Goal: Task Accomplishment & Management: Manage account settings

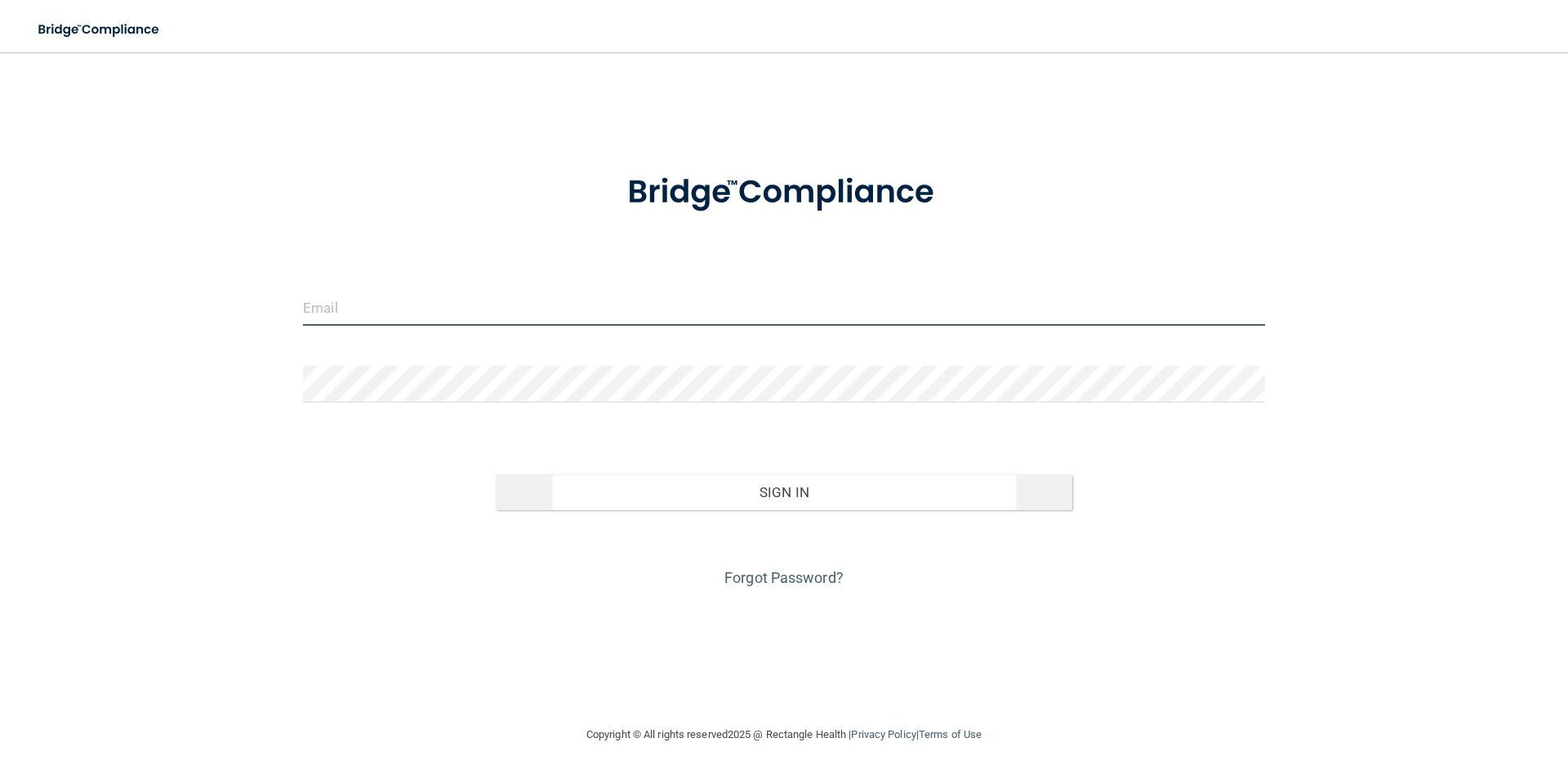
type input "[PERSON_NAME][EMAIL_ADDRESS][DOMAIN_NAME]"
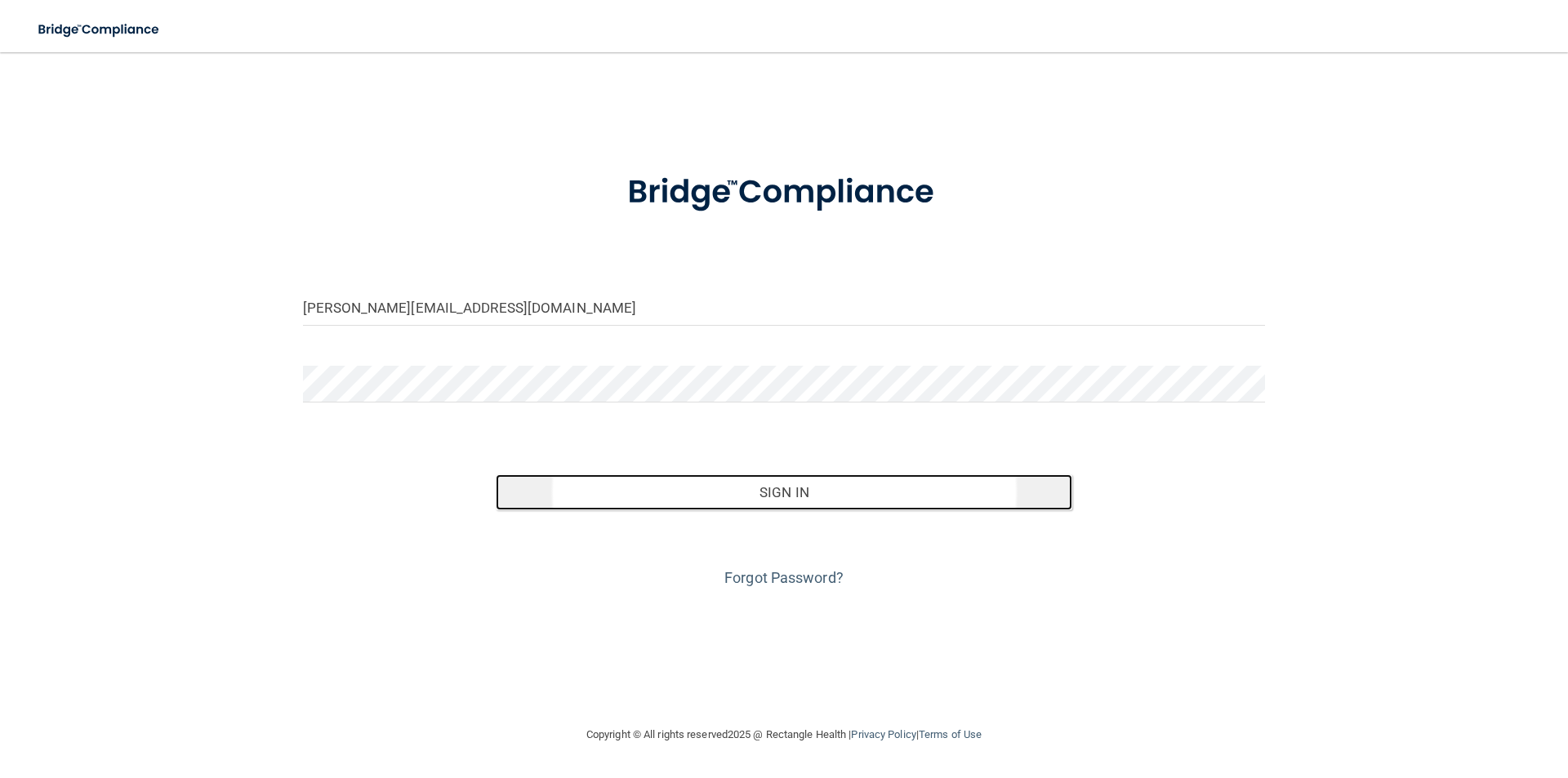
click at [778, 476] on button "Sign In" at bounding box center [784, 492] width 577 height 36
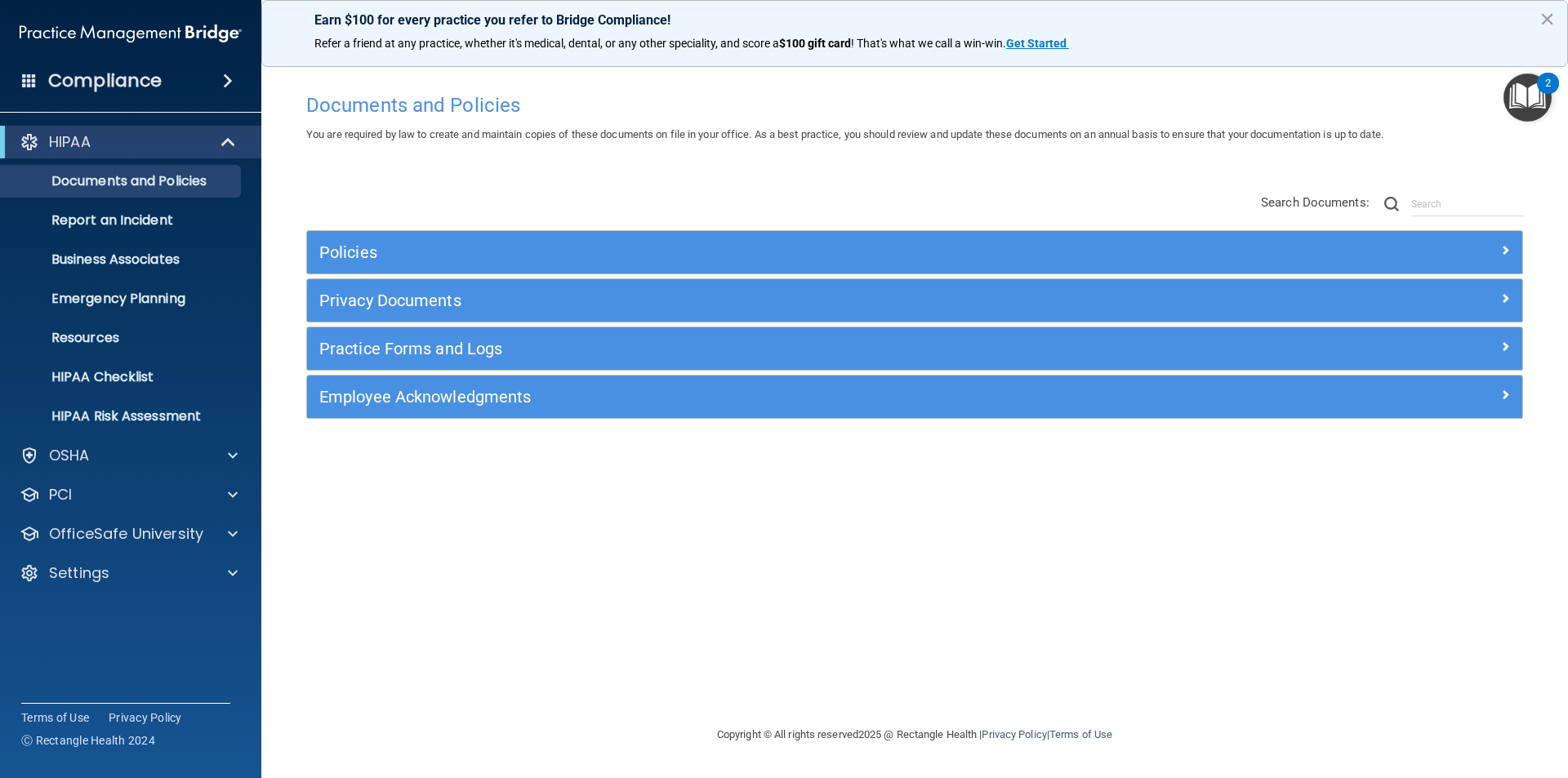
click at [1530, 92] on img "Open Resource Center, 2 new notifications" at bounding box center [1528, 97] width 48 height 48
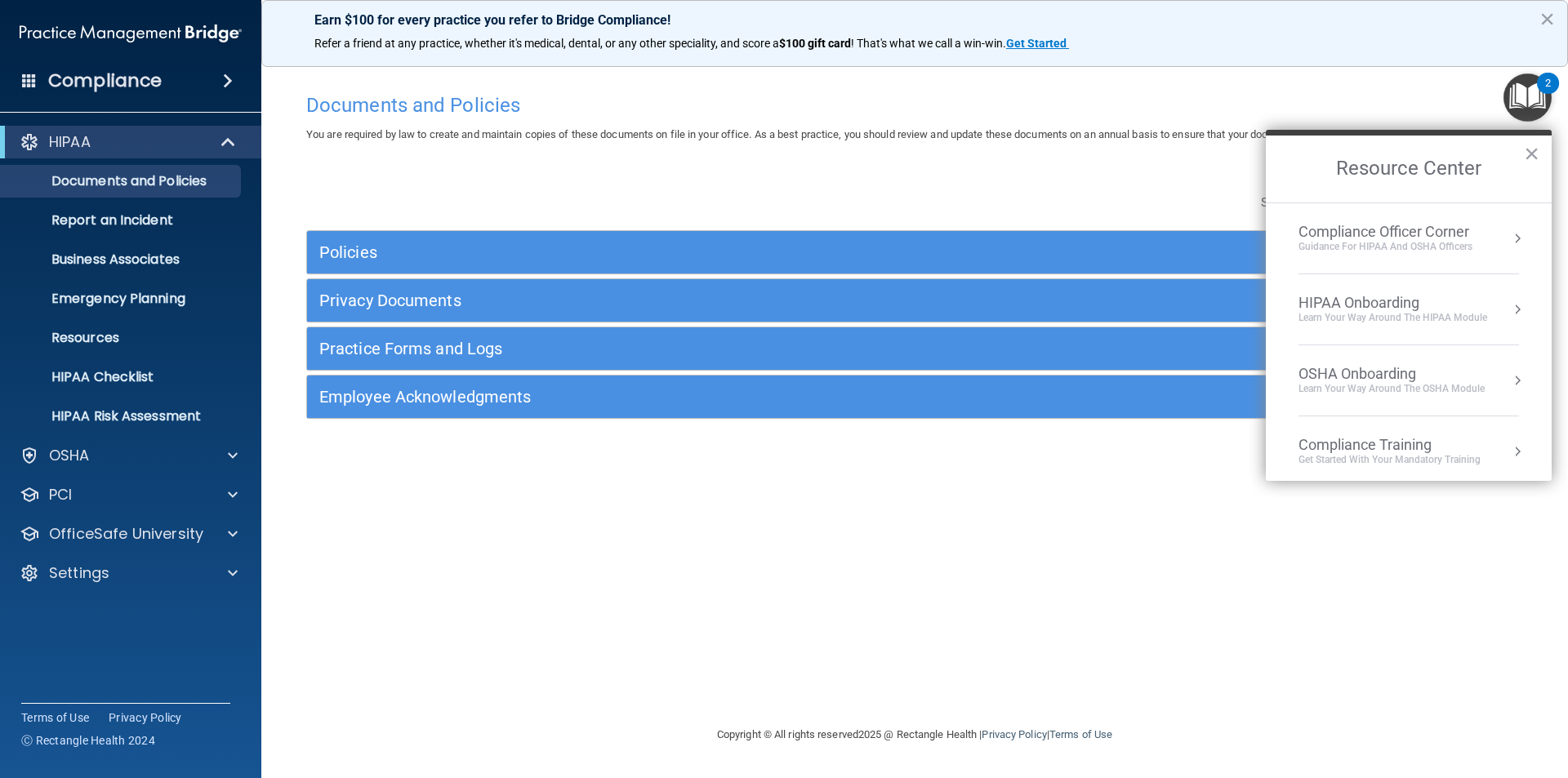
click at [1481, 241] on div "Compliance Officer Corner Guidance for HIPAA and OSHA Officers" at bounding box center [1409, 238] width 221 height 31
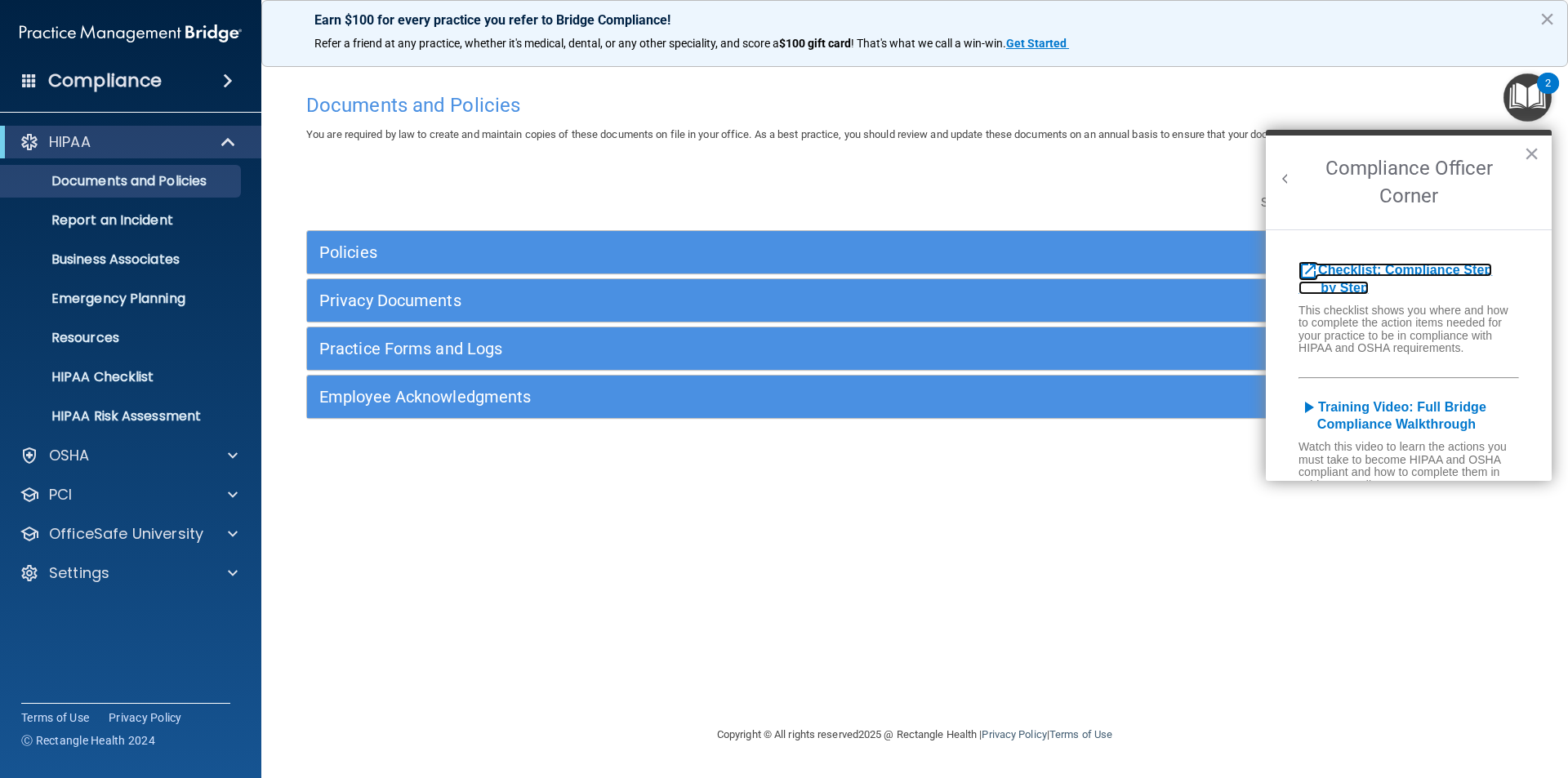
click at [1451, 272] on b "Checklist: Compliance Step by Step" at bounding box center [1396, 279] width 193 height 32
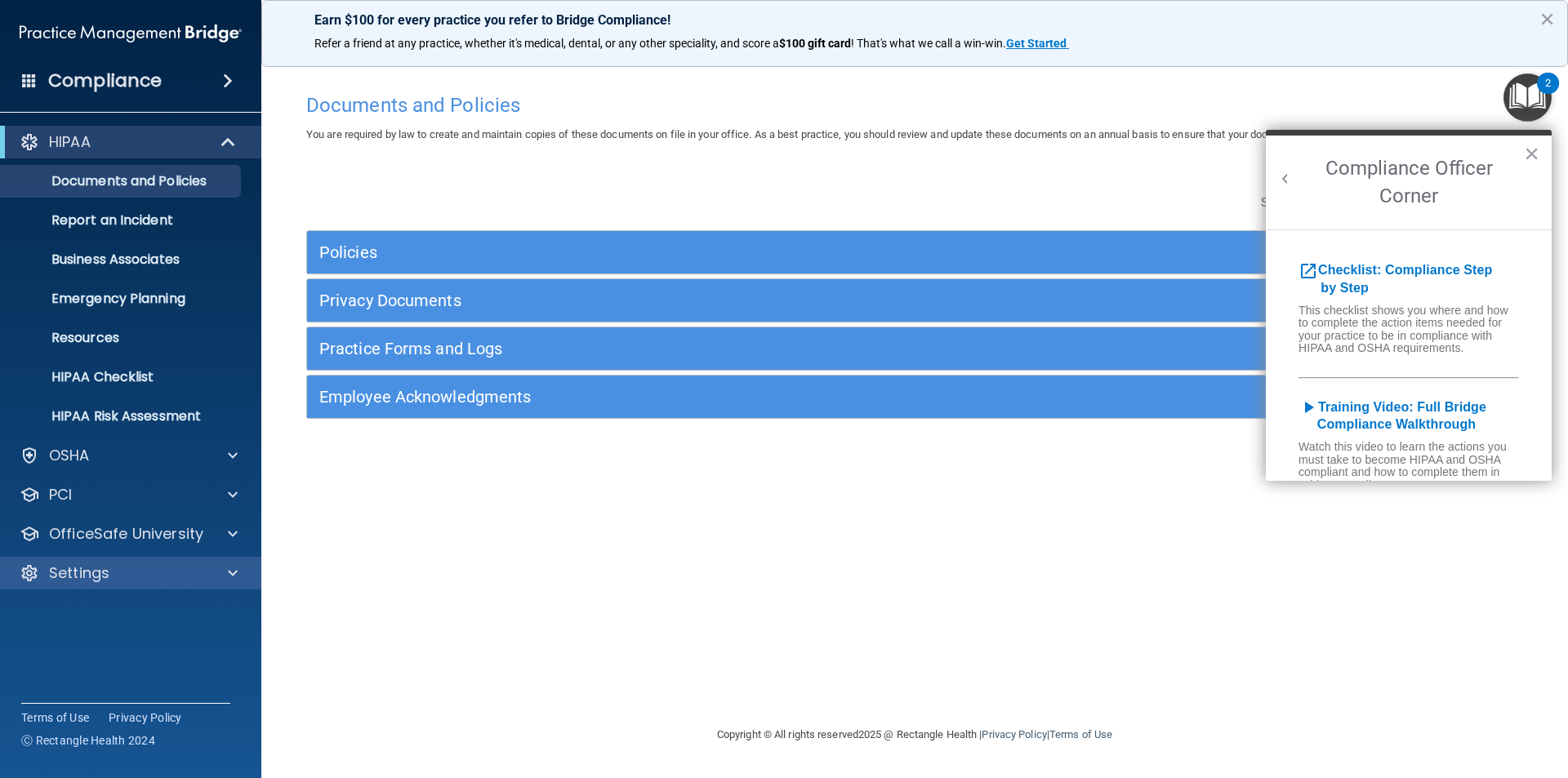
click at [213, 561] on div "Settings" at bounding box center [131, 573] width 262 height 32
click at [222, 568] on div at bounding box center [230, 573] width 41 height 20
click at [222, 567] on div at bounding box center [230, 573] width 41 height 20
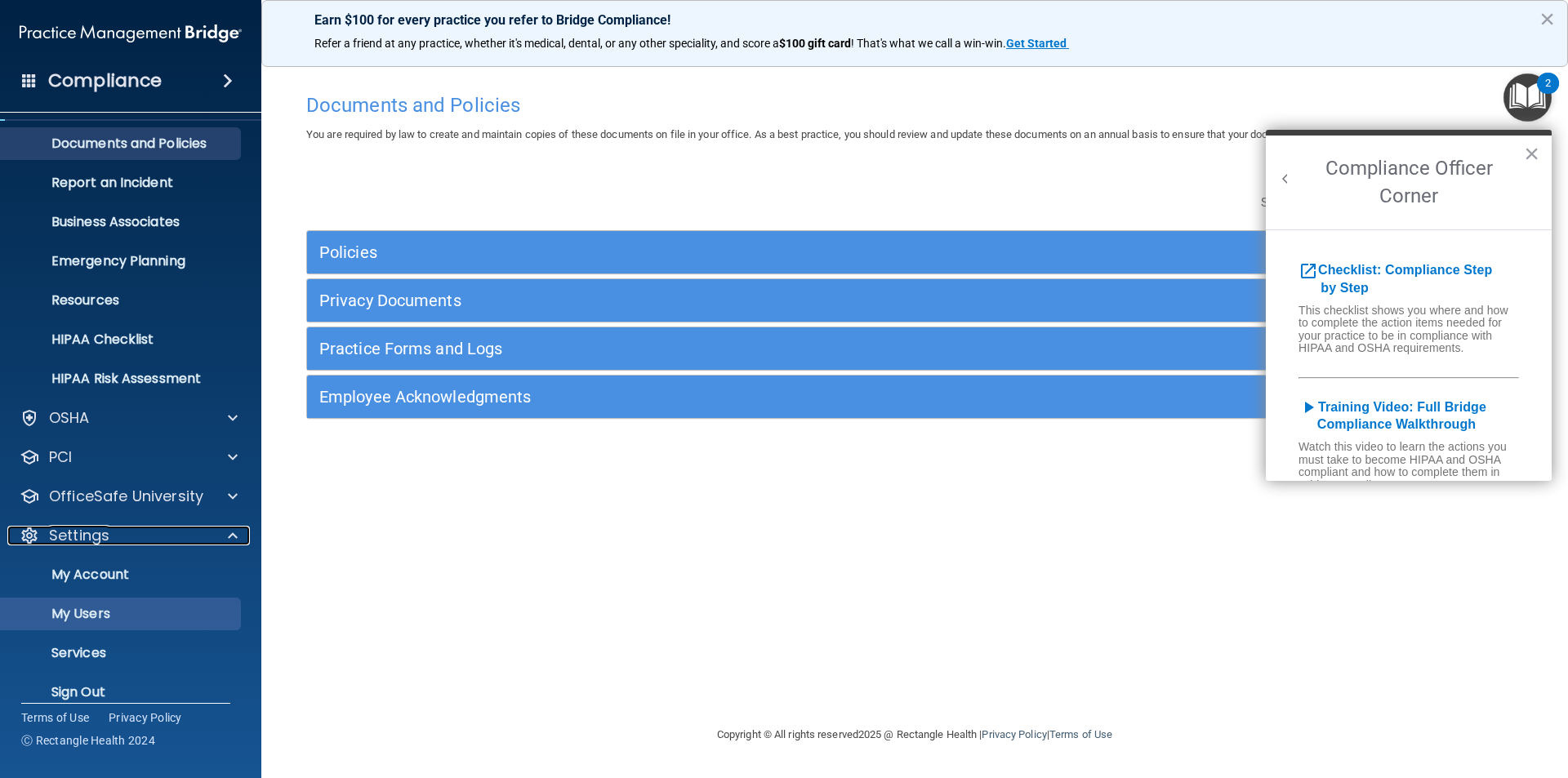
scroll to position [57, 0]
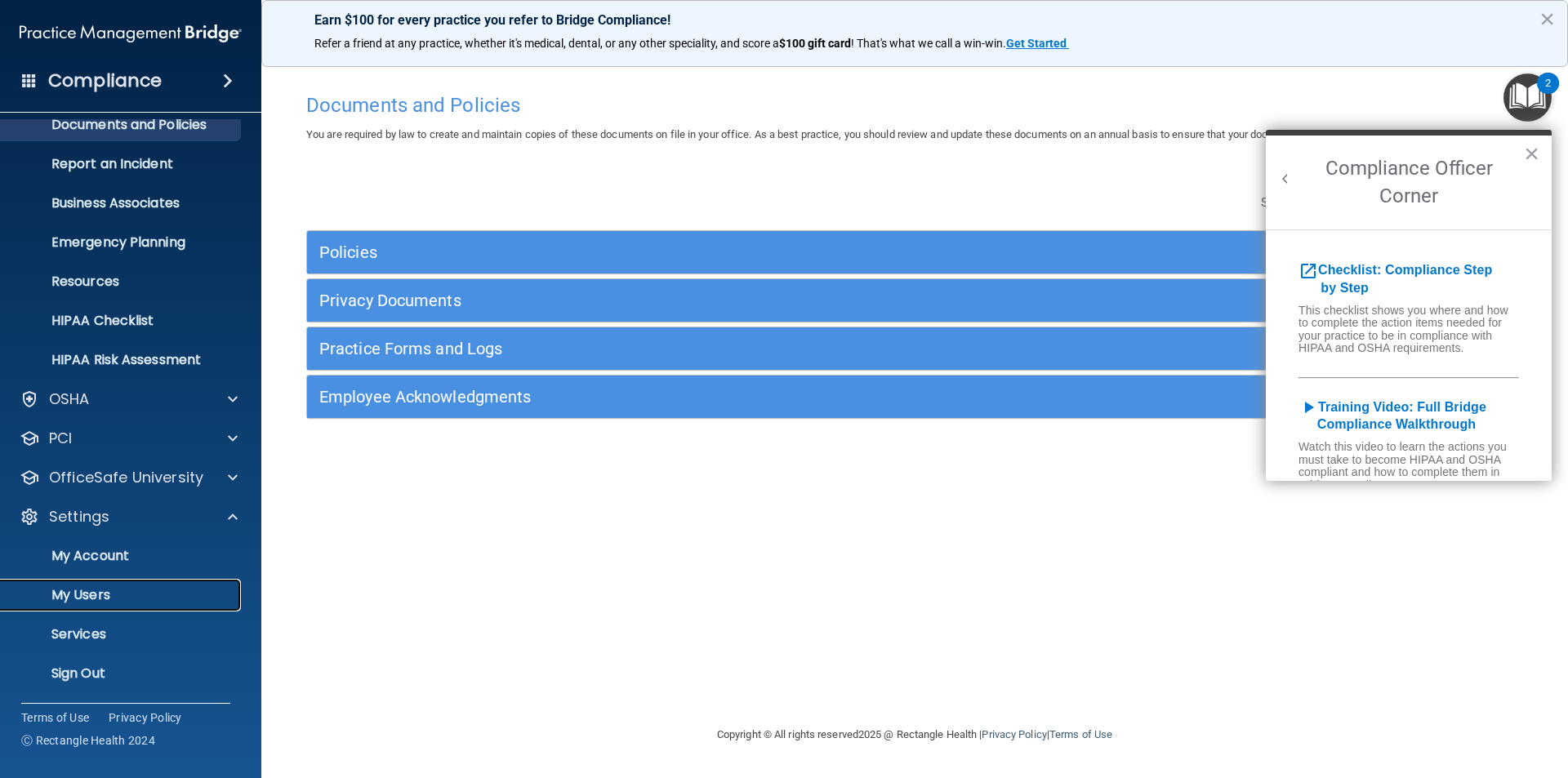
click at [102, 595] on p "My Users" at bounding box center [122, 596] width 223 height 17
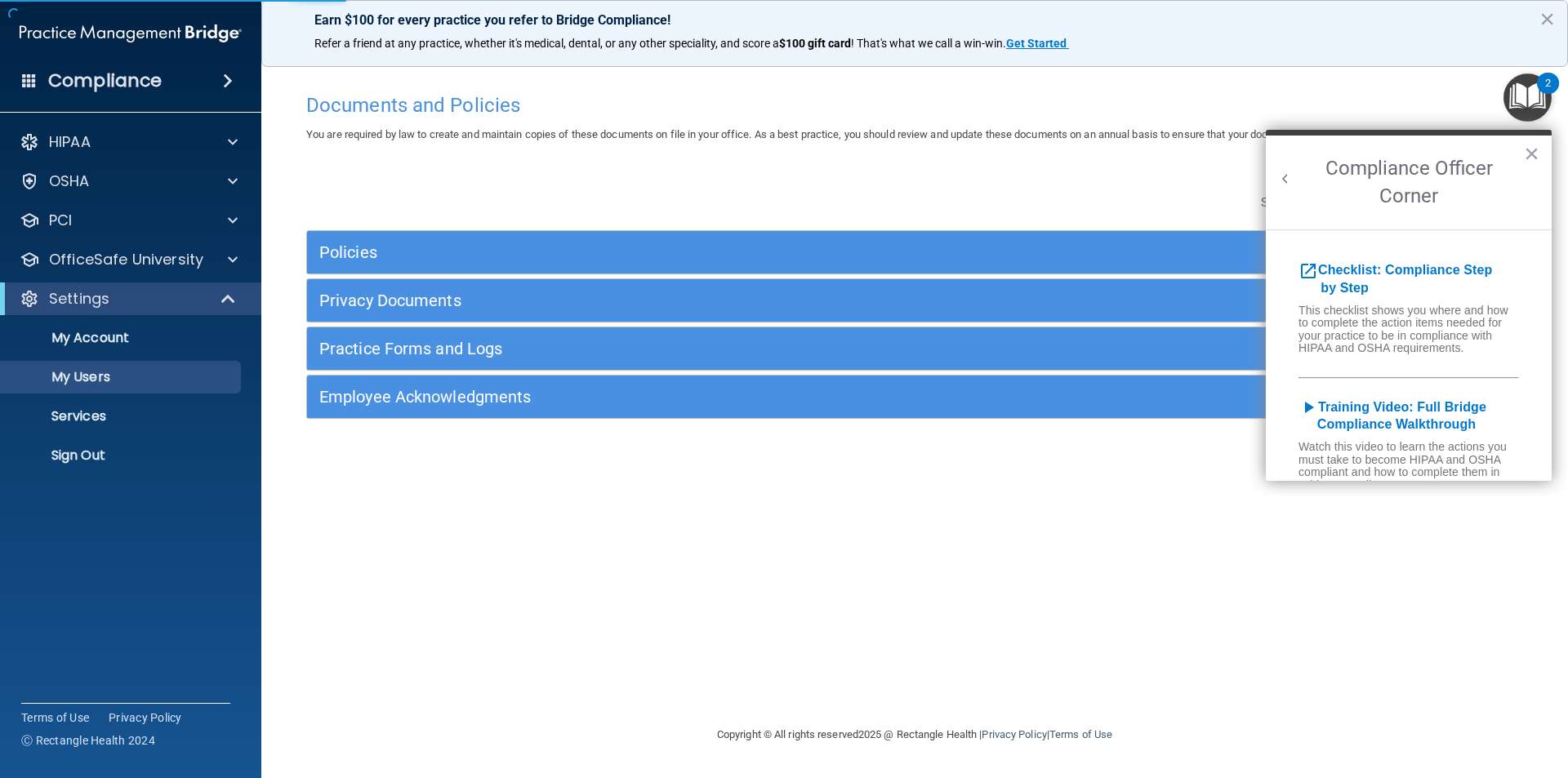
select select "20"
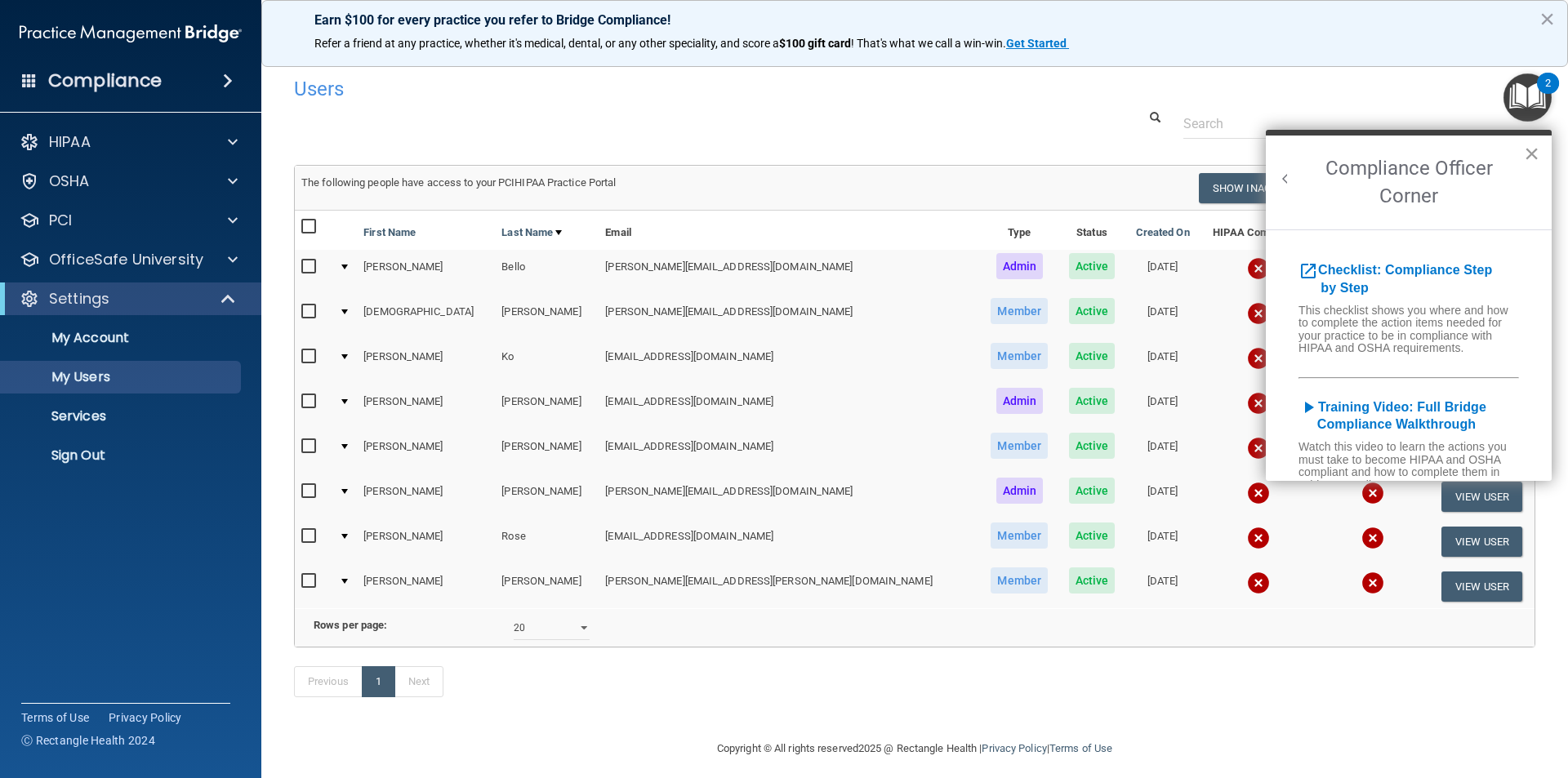
click at [1534, 152] on button "×" at bounding box center [1531, 153] width 16 height 26
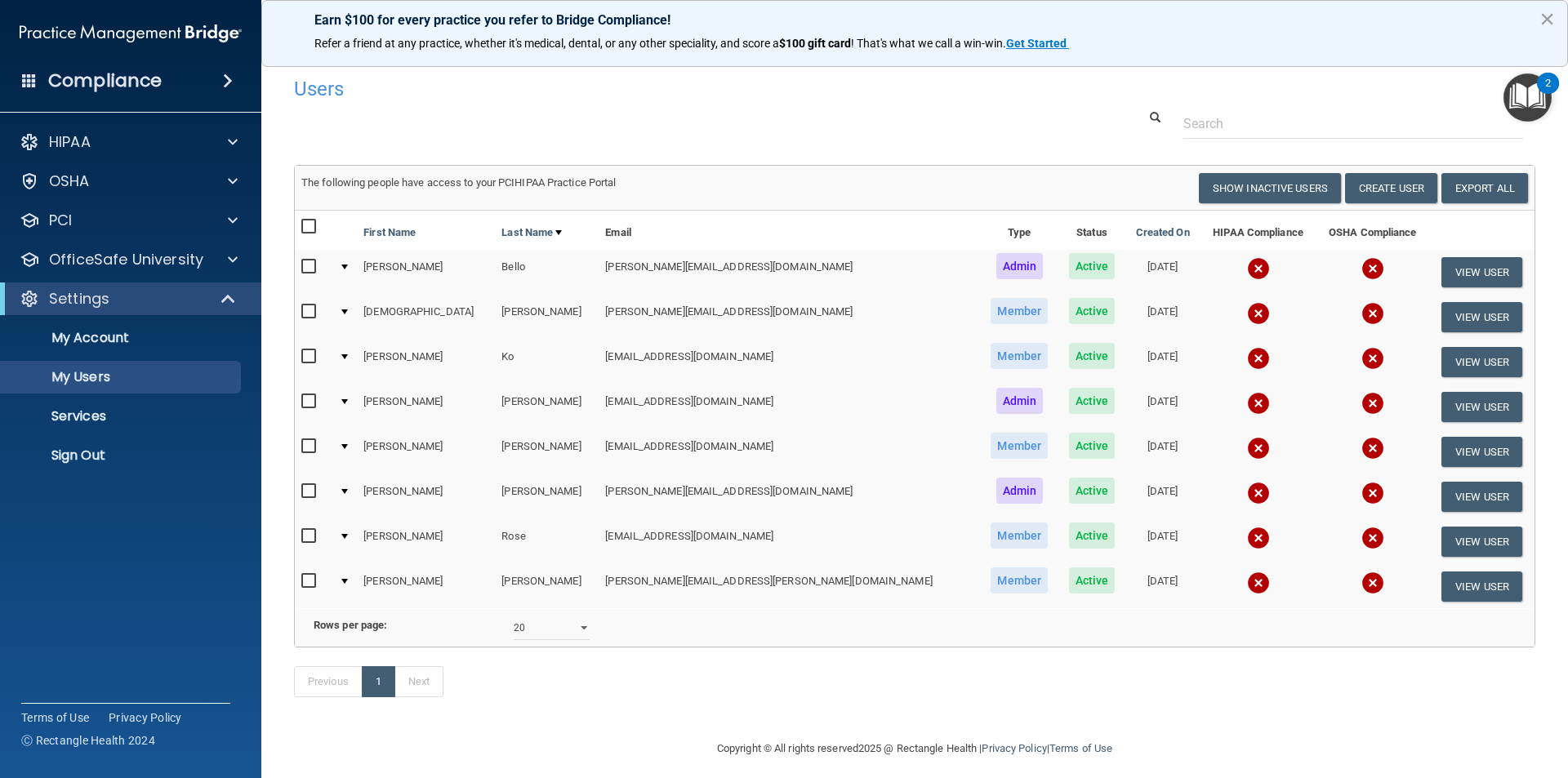
click at [307, 272] on input "checkbox" at bounding box center [311, 267] width 19 height 13
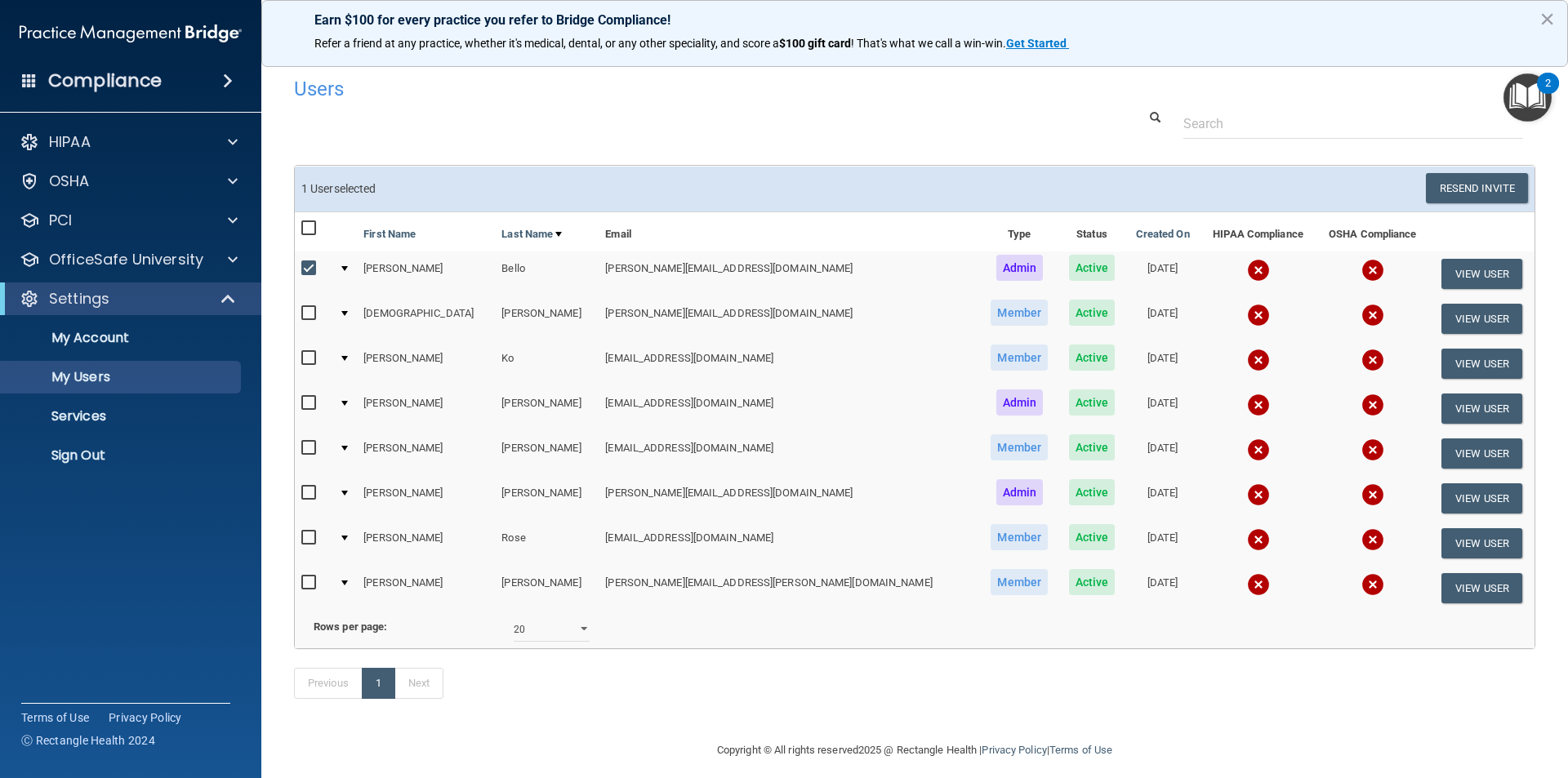
click at [305, 272] on input "checkbox" at bounding box center [311, 269] width 19 height 13
checkbox input "false"
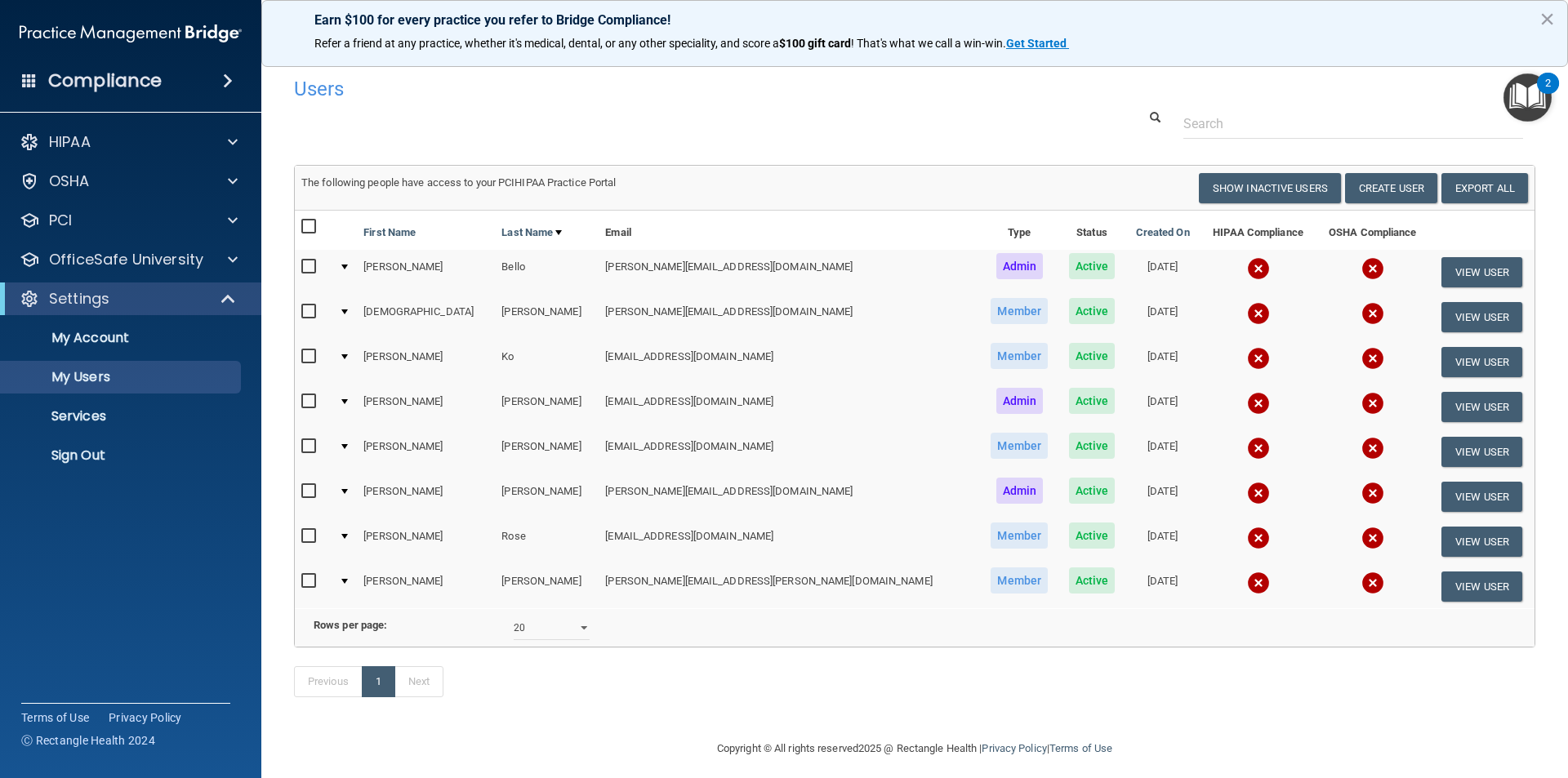
click at [307, 314] on input "checkbox" at bounding box center [311, 312] width 19 height 13
checkbox input "true"
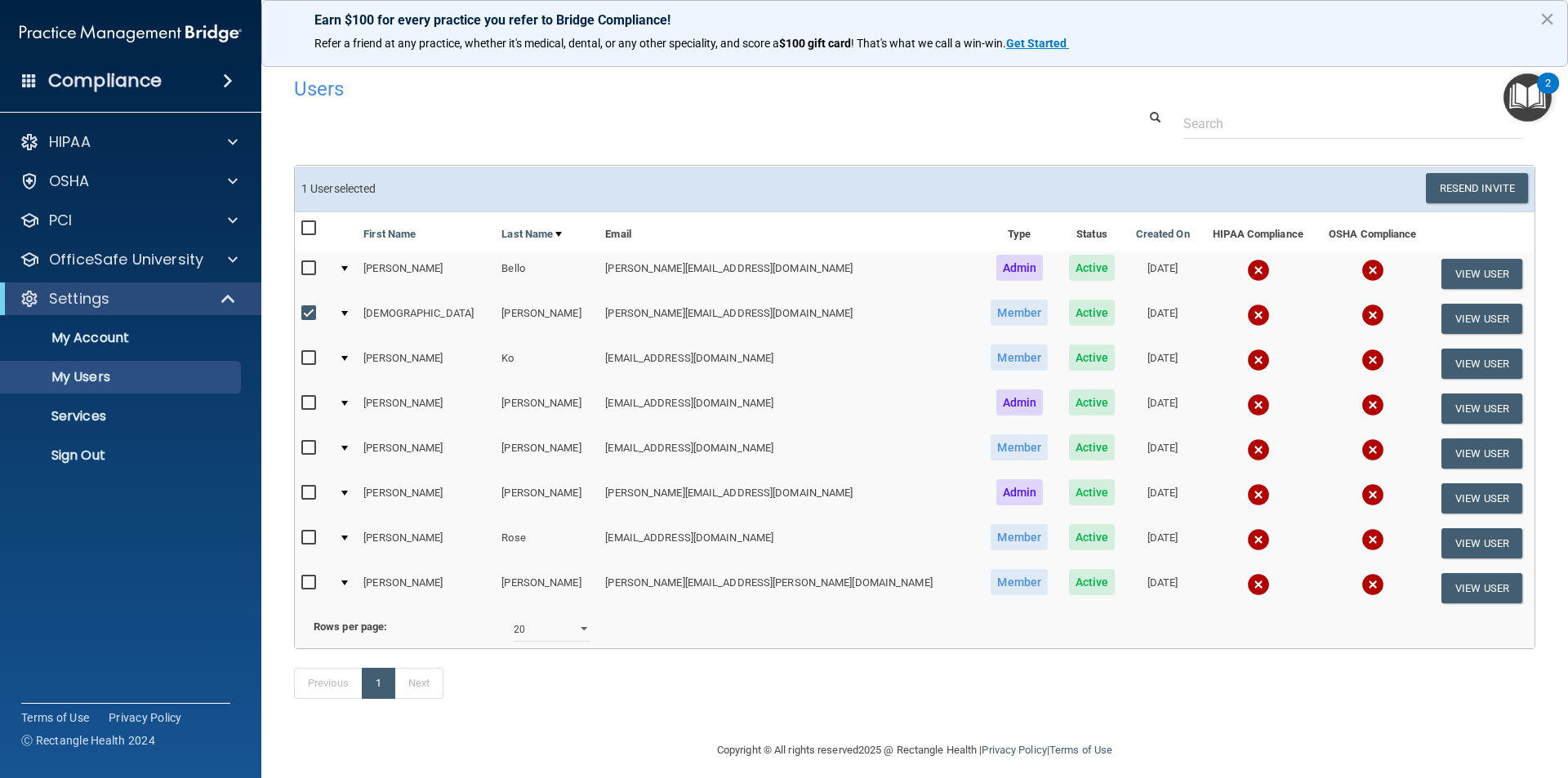
click at [305, 357] on input "checkbox" at bounding box center [311, 359] width 19 height 13
checkbox input "true"
click at [312, 405] on input "checkbox" at bounding box center [311, 403] width 19 height 13
checkbox input "true"
click at [313, 272] on input "checkbox" at bounding box center [311, 269] width 19 height 13
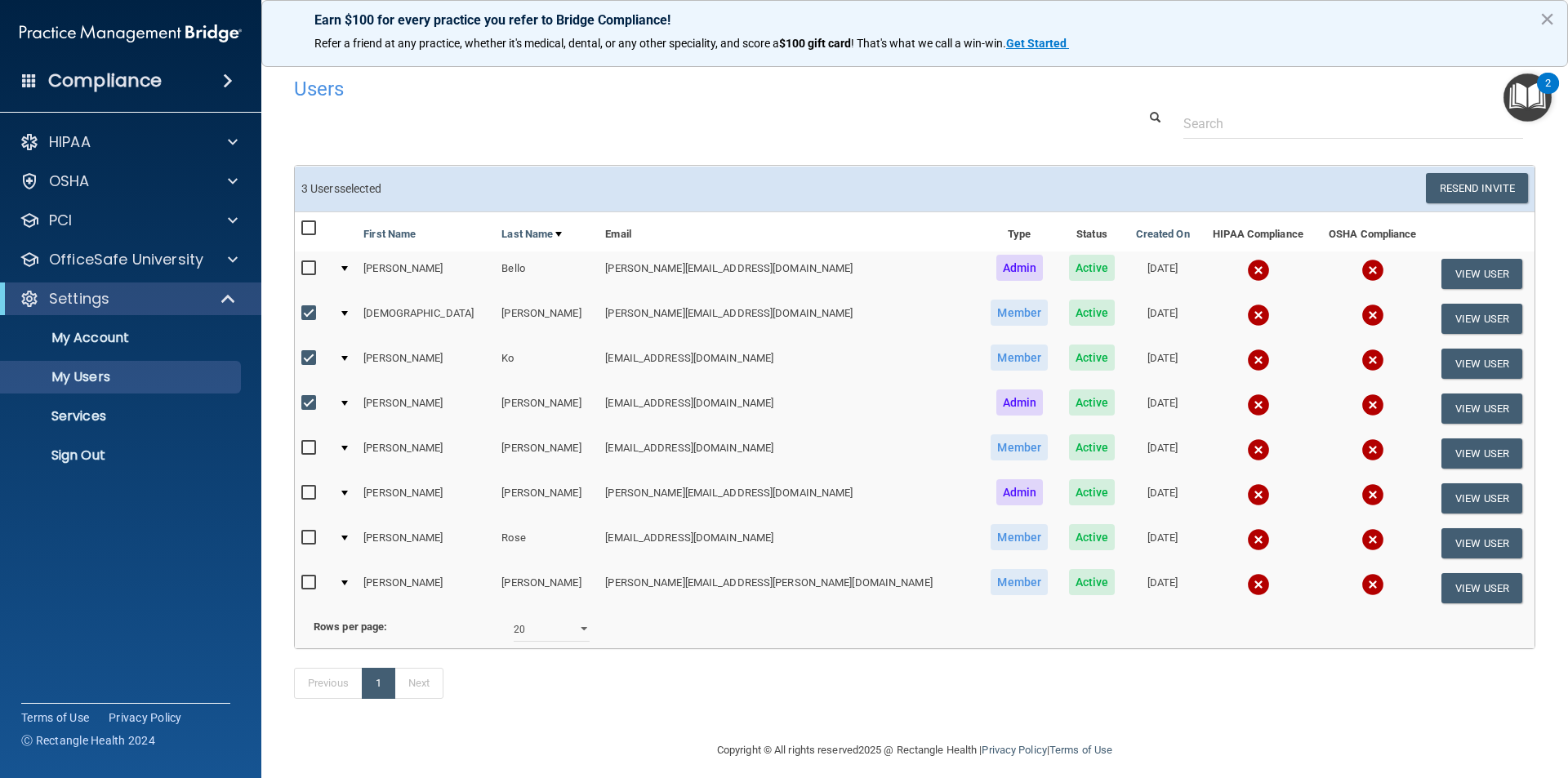
checkbox input "true"
click at [307, 446] on input "checkbox" at bounding box center [311, 448] width 19 height 13
checkbox input "true"
click at [302, 506] on div at bounding box center [313, 496] width 24 height 25
click at [305, 499] on input "checkbox" at bounding box center [311, 493] width 19 height 13
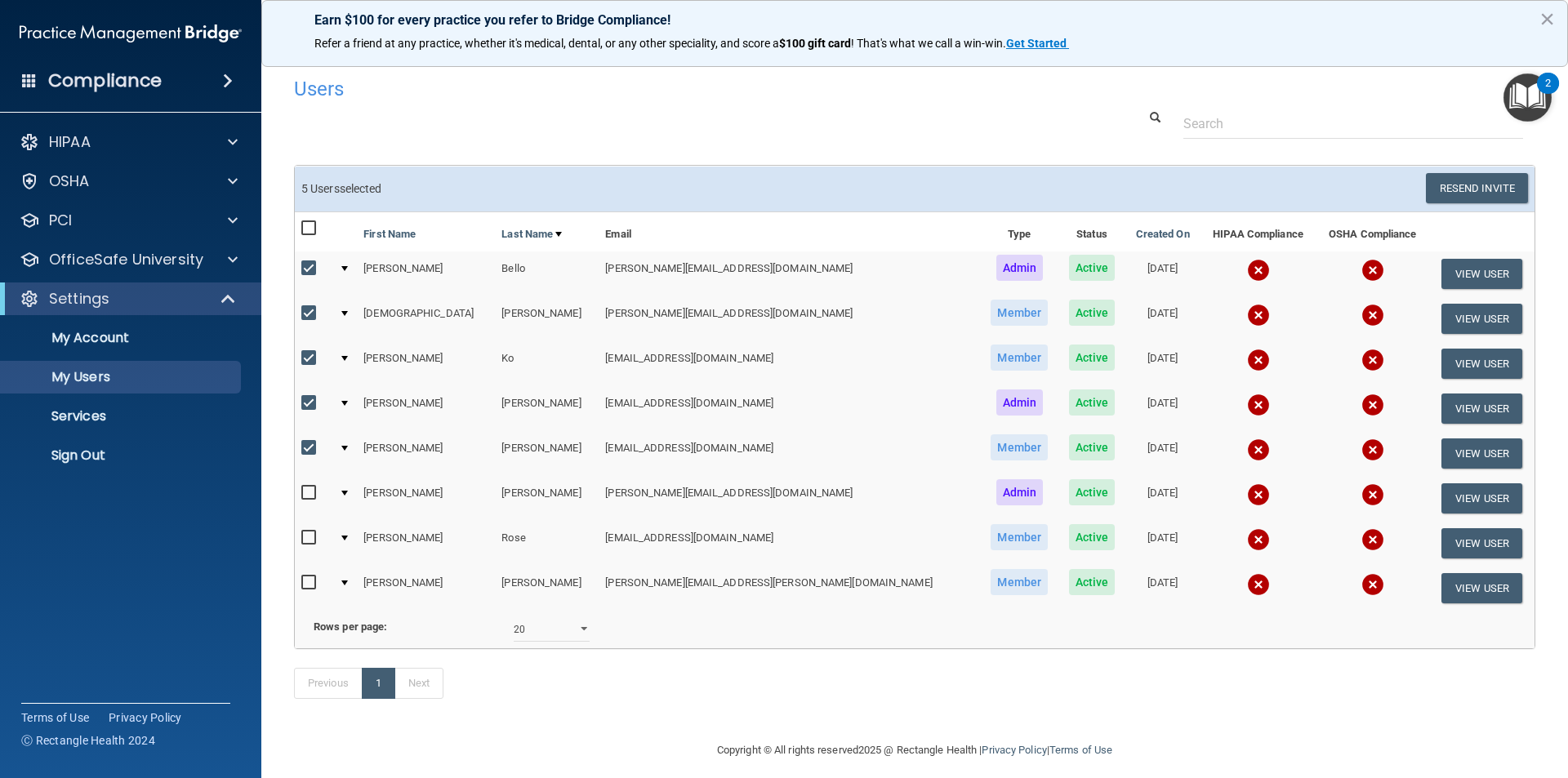
checkbox input "true"
click at [303, 538] on input "checkbox" at bounding box center [311, 538] width 19 height 13
checkbox input "true"
click at [307, 585] on input "checkbox" at bounding box center [311, 583] width 19 height 13
checkbox input "true"
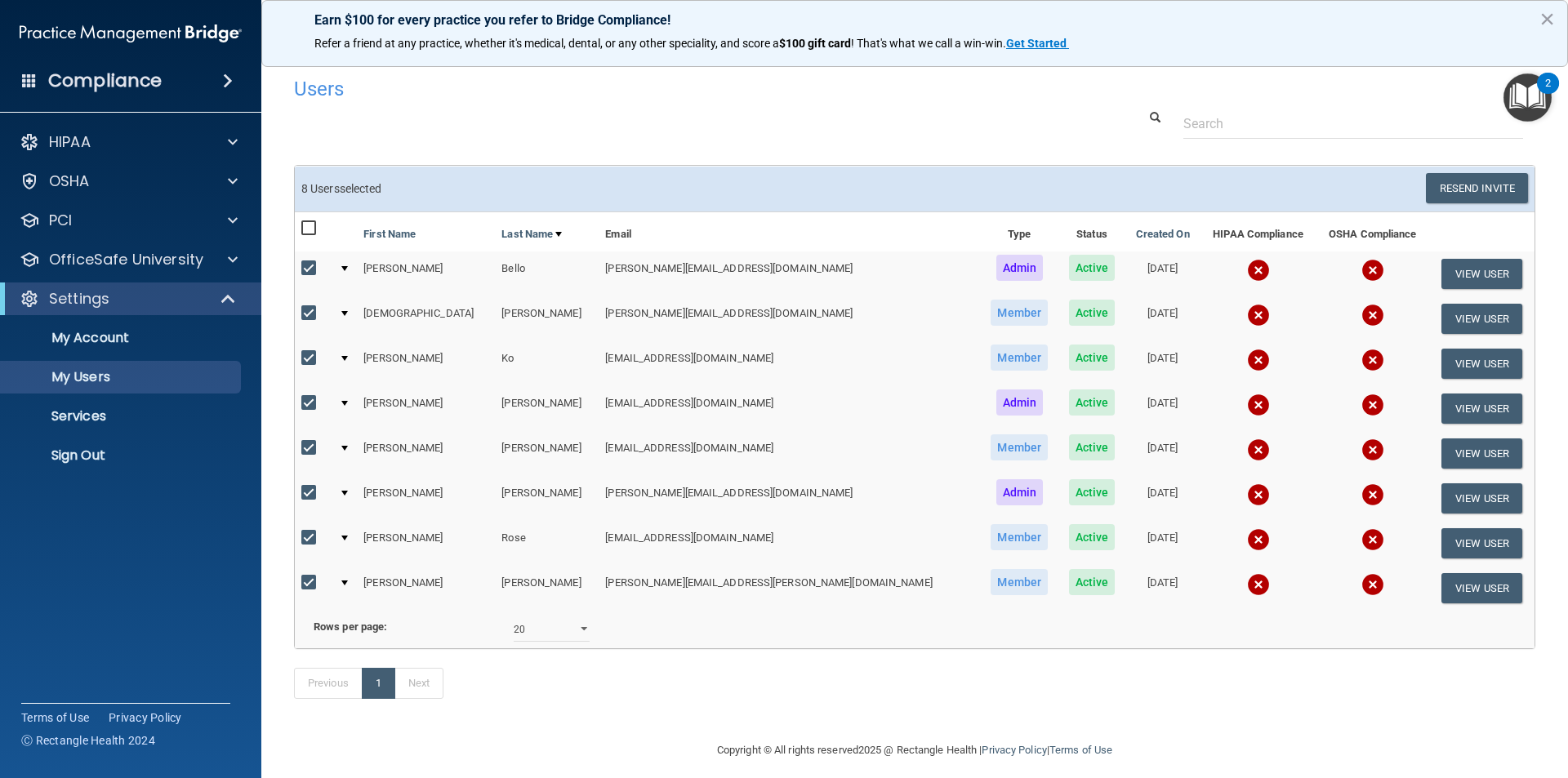
scroll to position [36, 0]
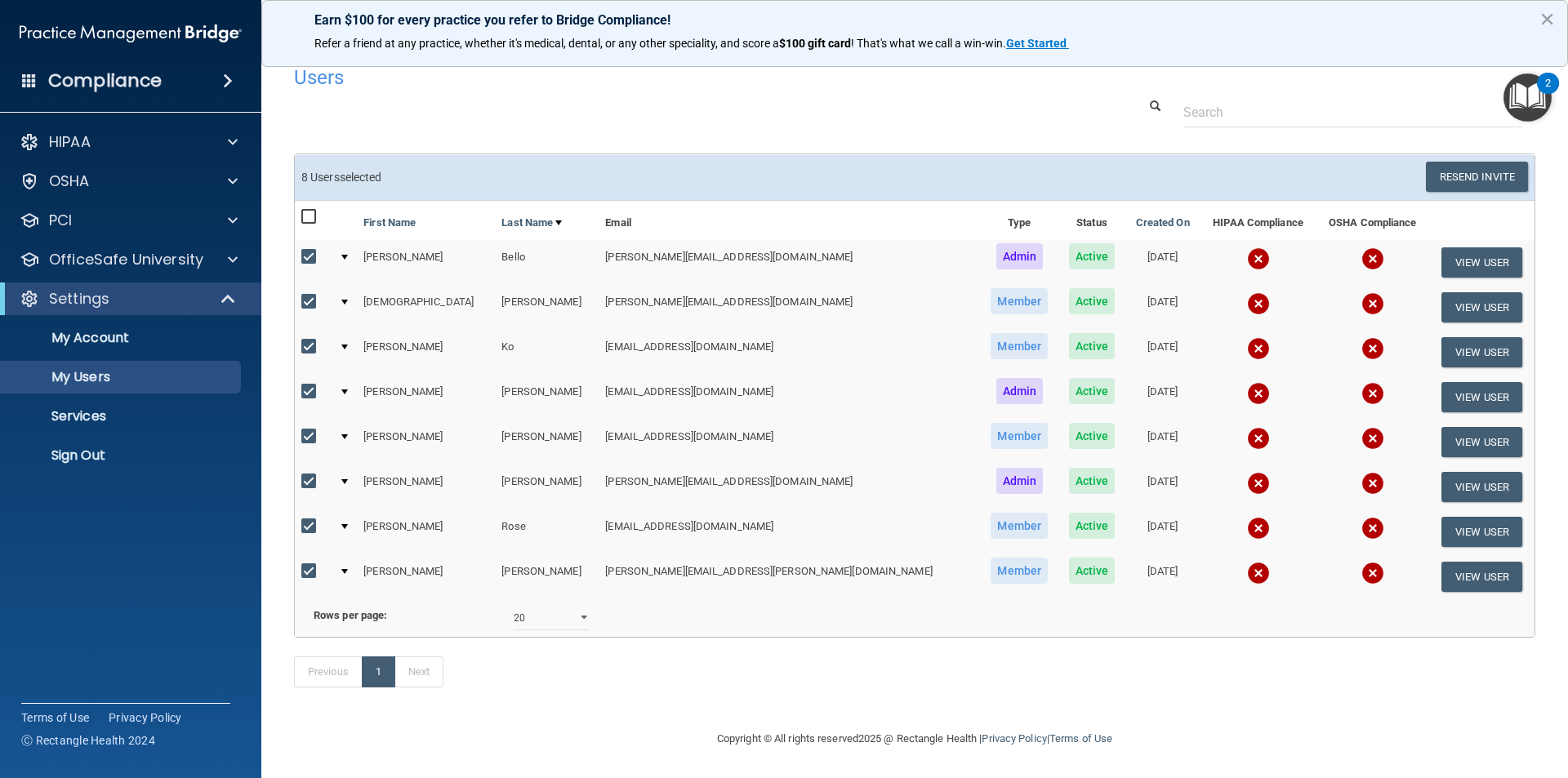
click at [302, 251] on input "checkbox" at bounding box center [311, 257] width 19 height 13
checkbox input "false"
click at [306, 296] on input "checkbox" at bounding box center [311, 302] width 19 height 13
checkbox input "false"
click at [307, 341] on input "checkbox" at bounding box center [311, 347] width 19 height 13
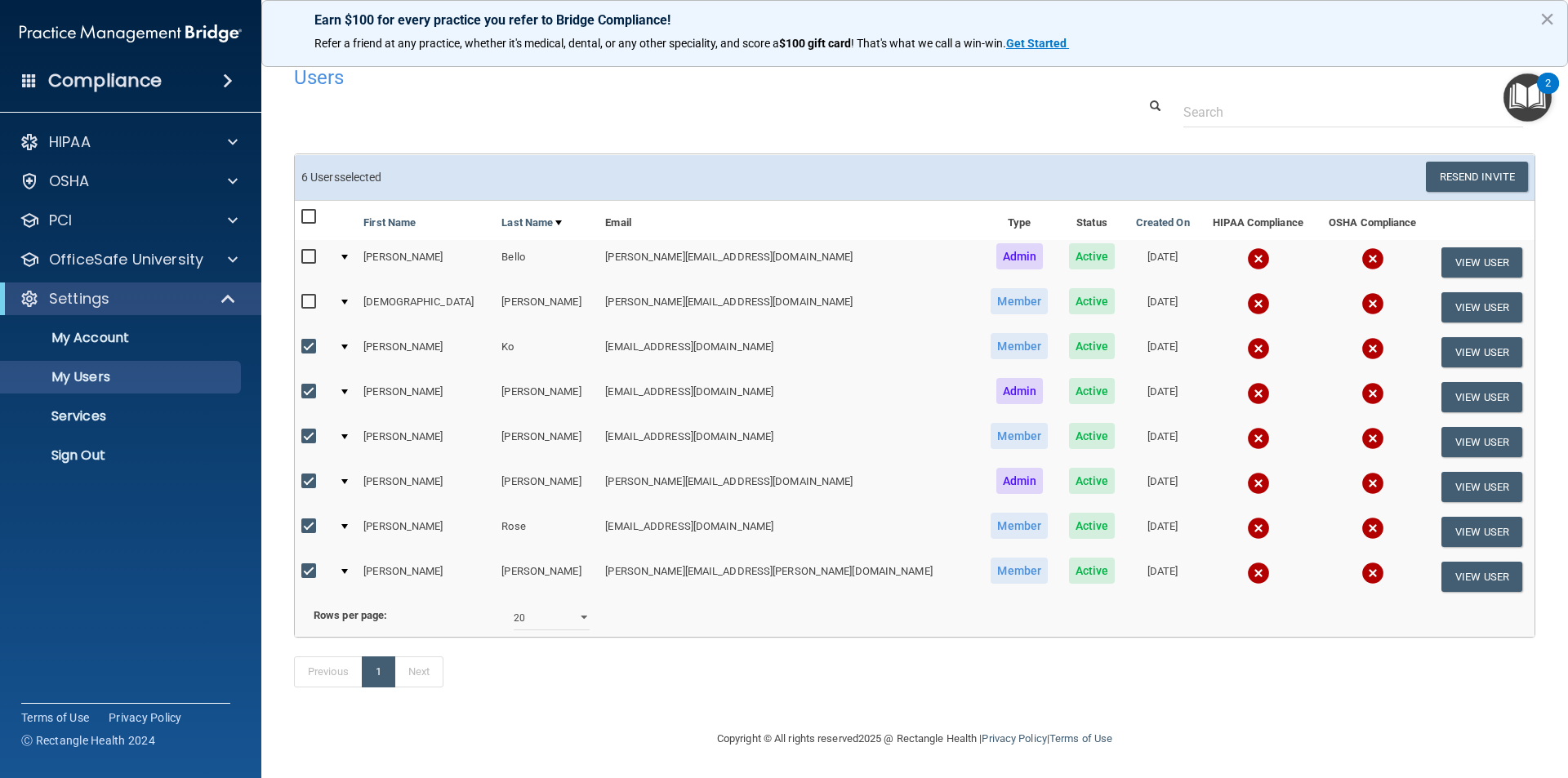
checkbox input "false"
click at [305, 386] on input "checkbox" at bounding box center [311, 392] width 19 height 13
checkbox input "false"
click at [308, 431] on input "checkbox" at bounding box center [311, 437] width 19 height 13
checkbox input "false"
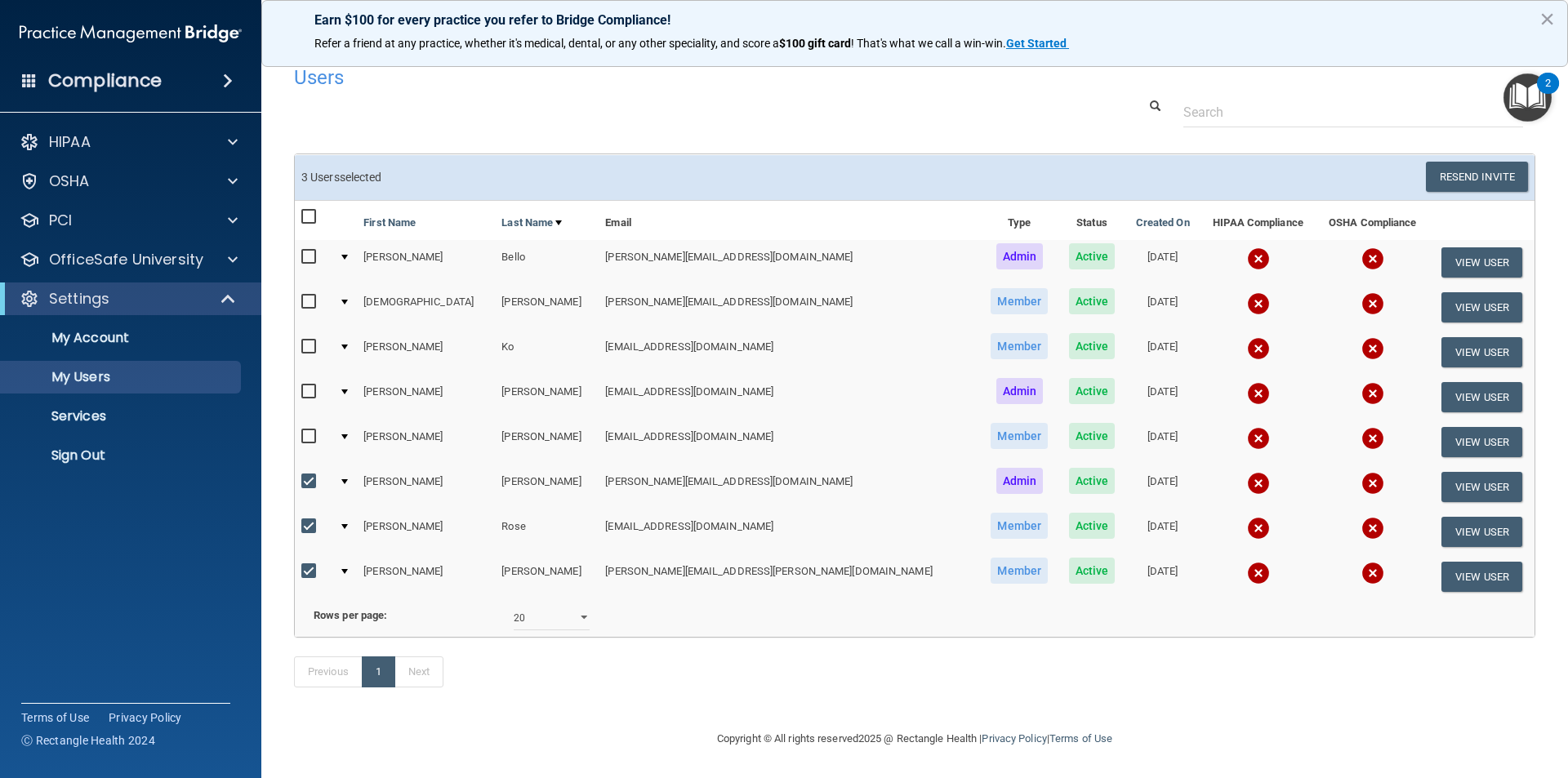
click at [304, 520] on input "checkbox" at bounding box center [311, 526] width 19 height 13
checkbox input "false"
click at [312, 565] on input "checkbox" at bounding box center [311, 571] width 19 height 13
checkbox input "false"
click at [1455, 162] on button "Resend Invite" at bounding box center [1477, 177] width 102 height 30
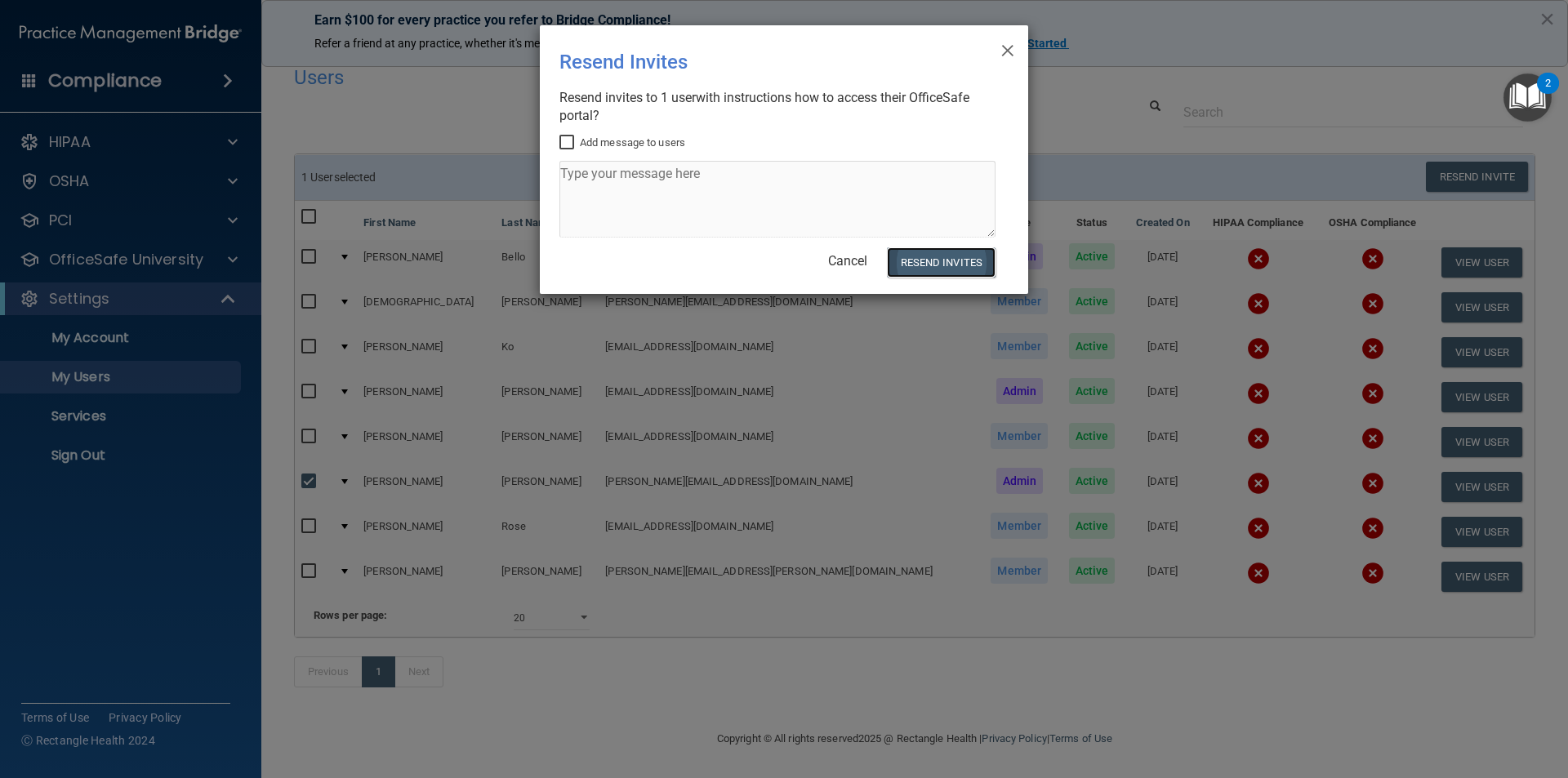
click at [931, 258] on button "Resend Invites" at bounding box center [941, 262] width 108 height 30
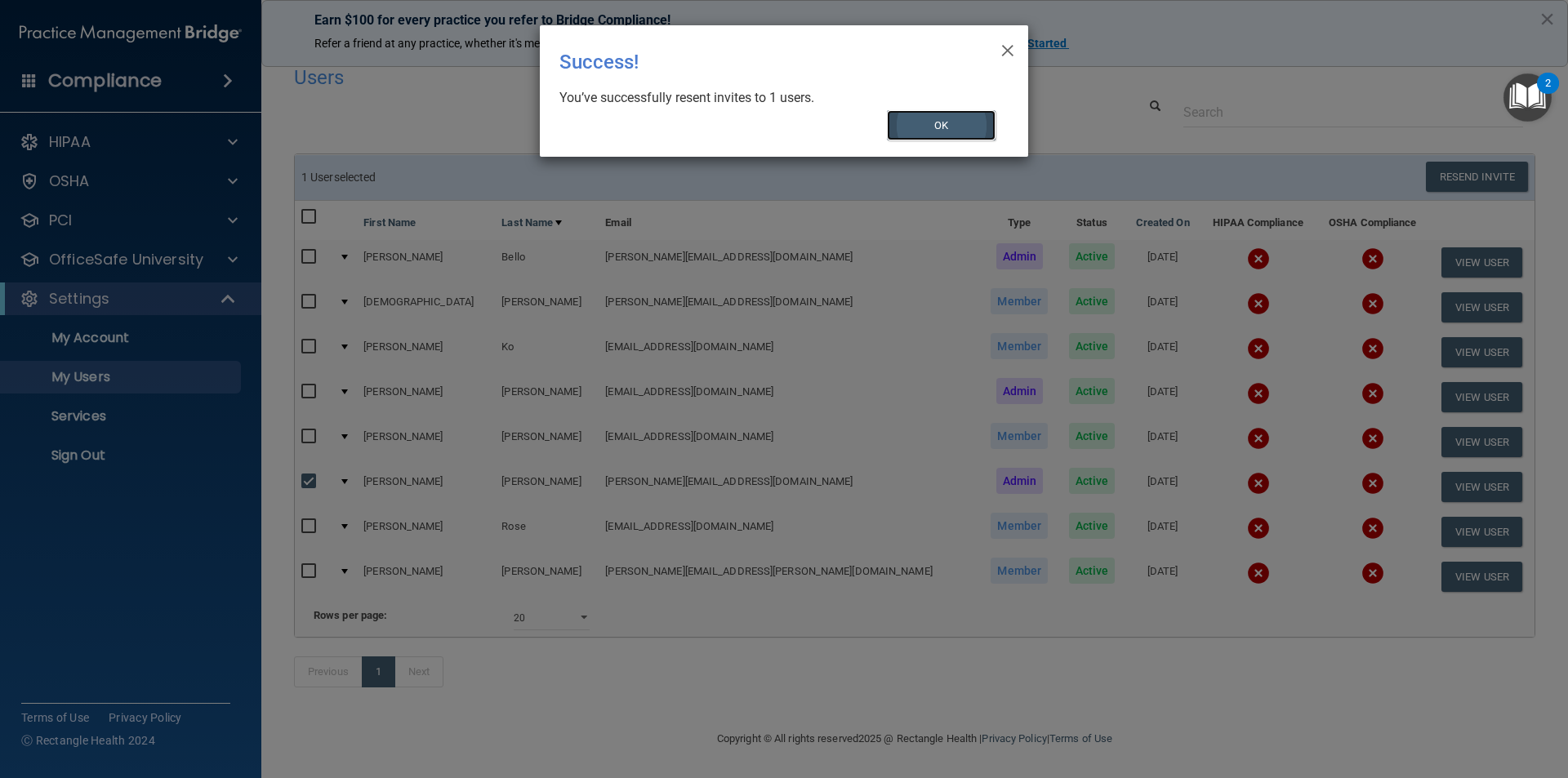
click at [931, 111] on button "OK" at bounding box center [941, 125] width 109 height 30
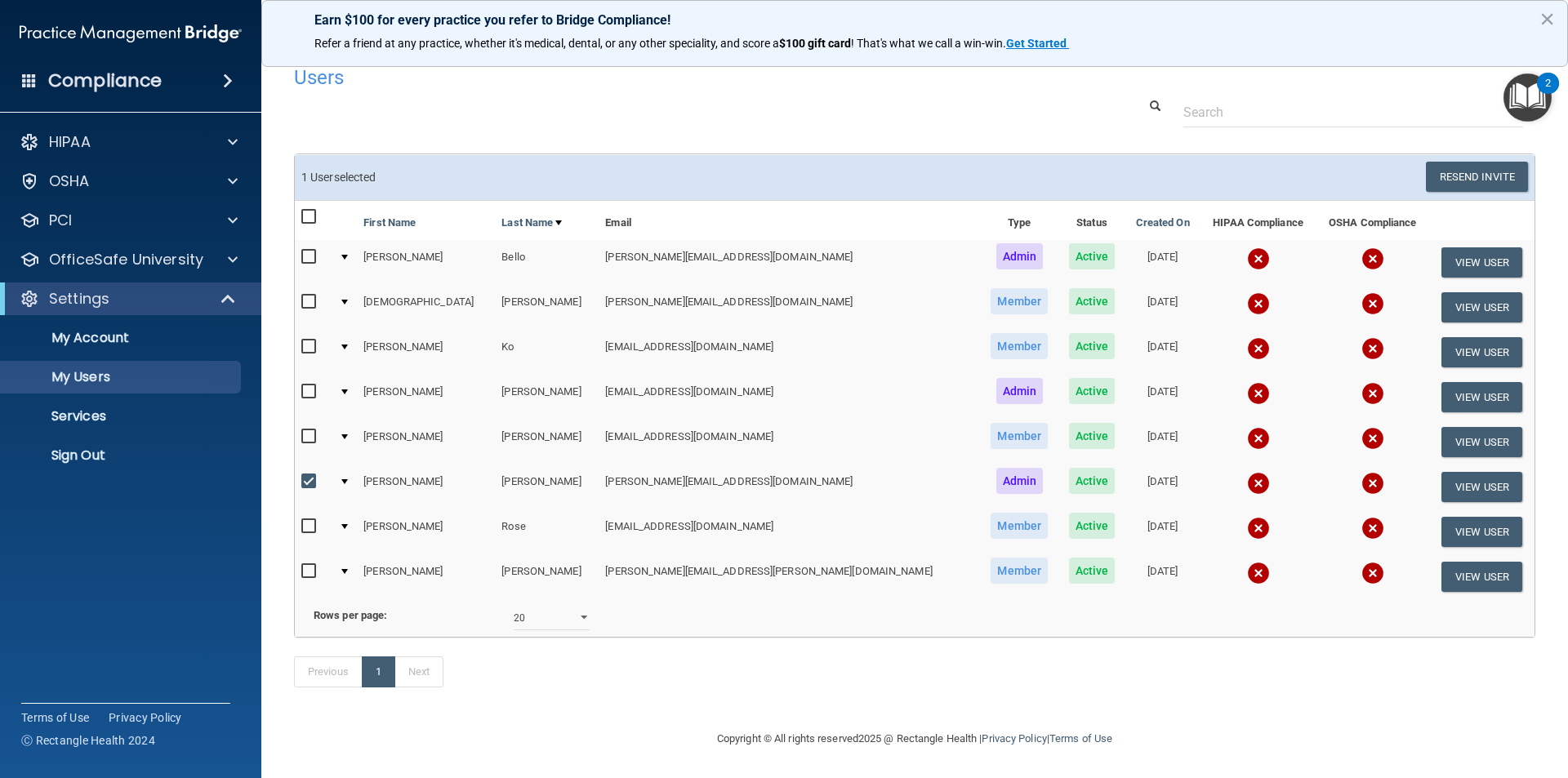
scroll to position [0, 0]
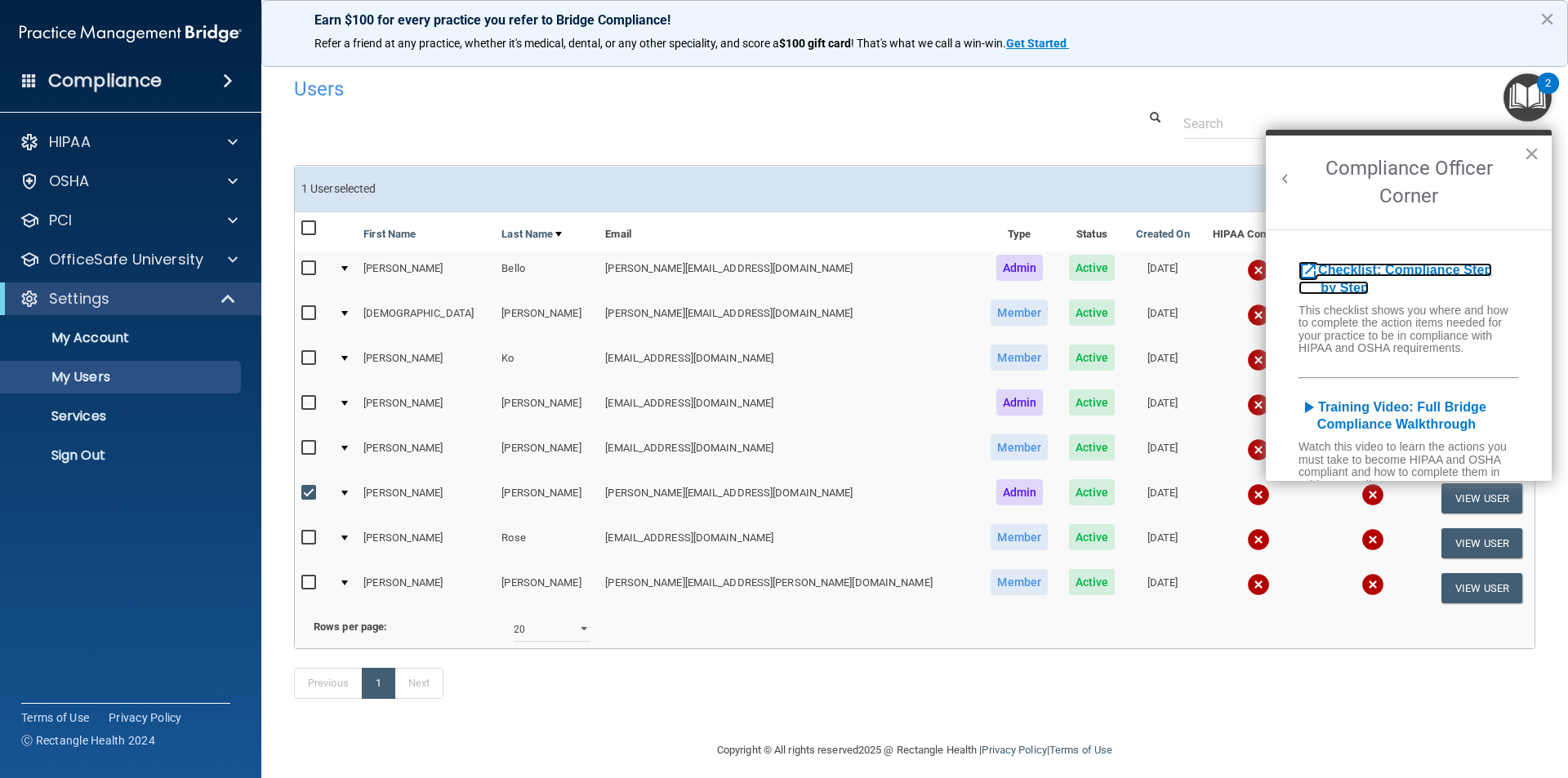
click at [1392, 269] on b "Checklist: Compliance Step by Step" at bounding box center [1396, 279] width 193 height 32
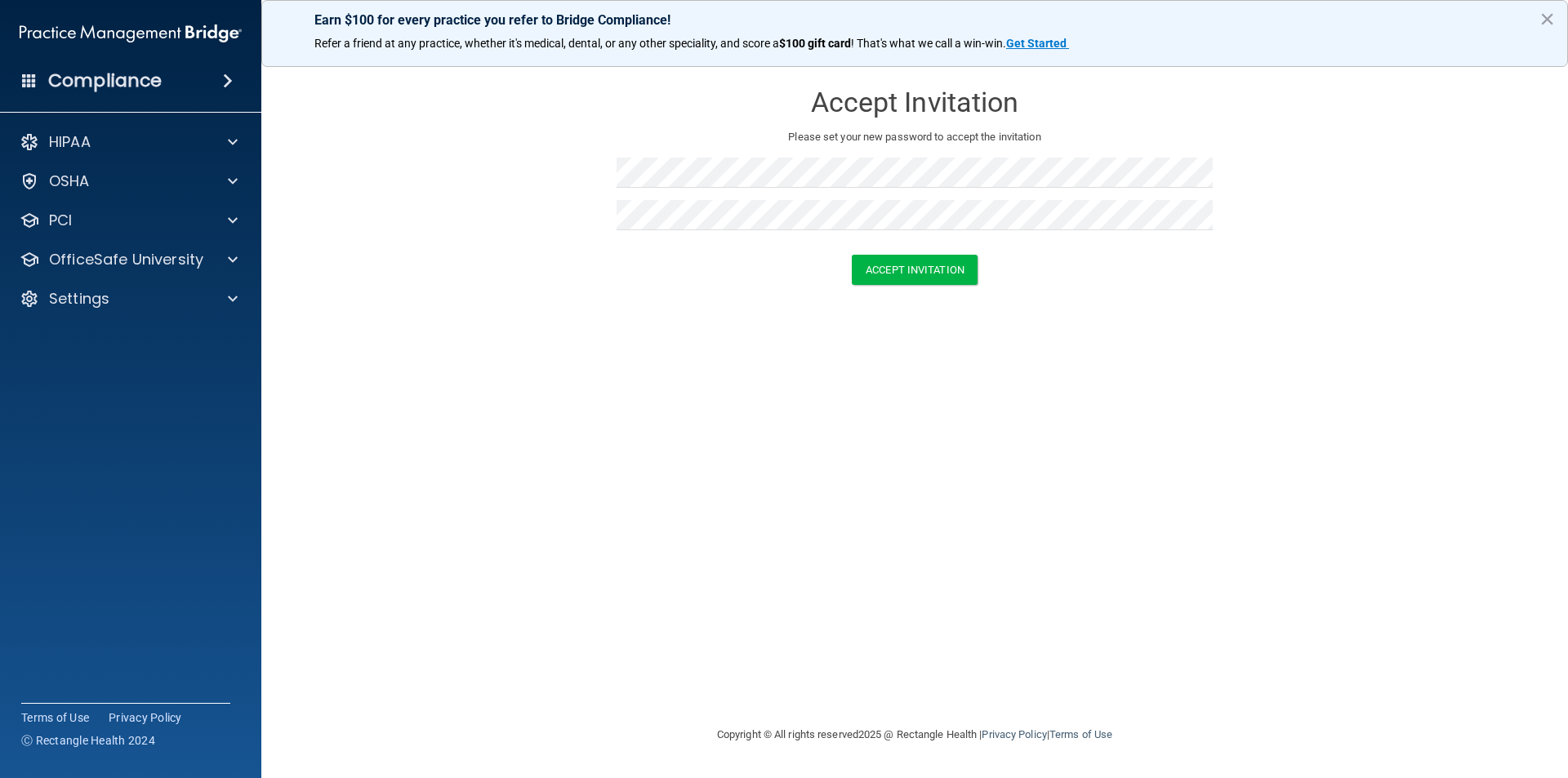
click at [1022, 428] on div "Accept Invitation Please set your new password to accept the invitation Accept …" at bounding box center [915, 388] width 1241 height 641
click at [946, 267] on button "Accept Invitation" at bounding box center [914, 270] width 126 height 30
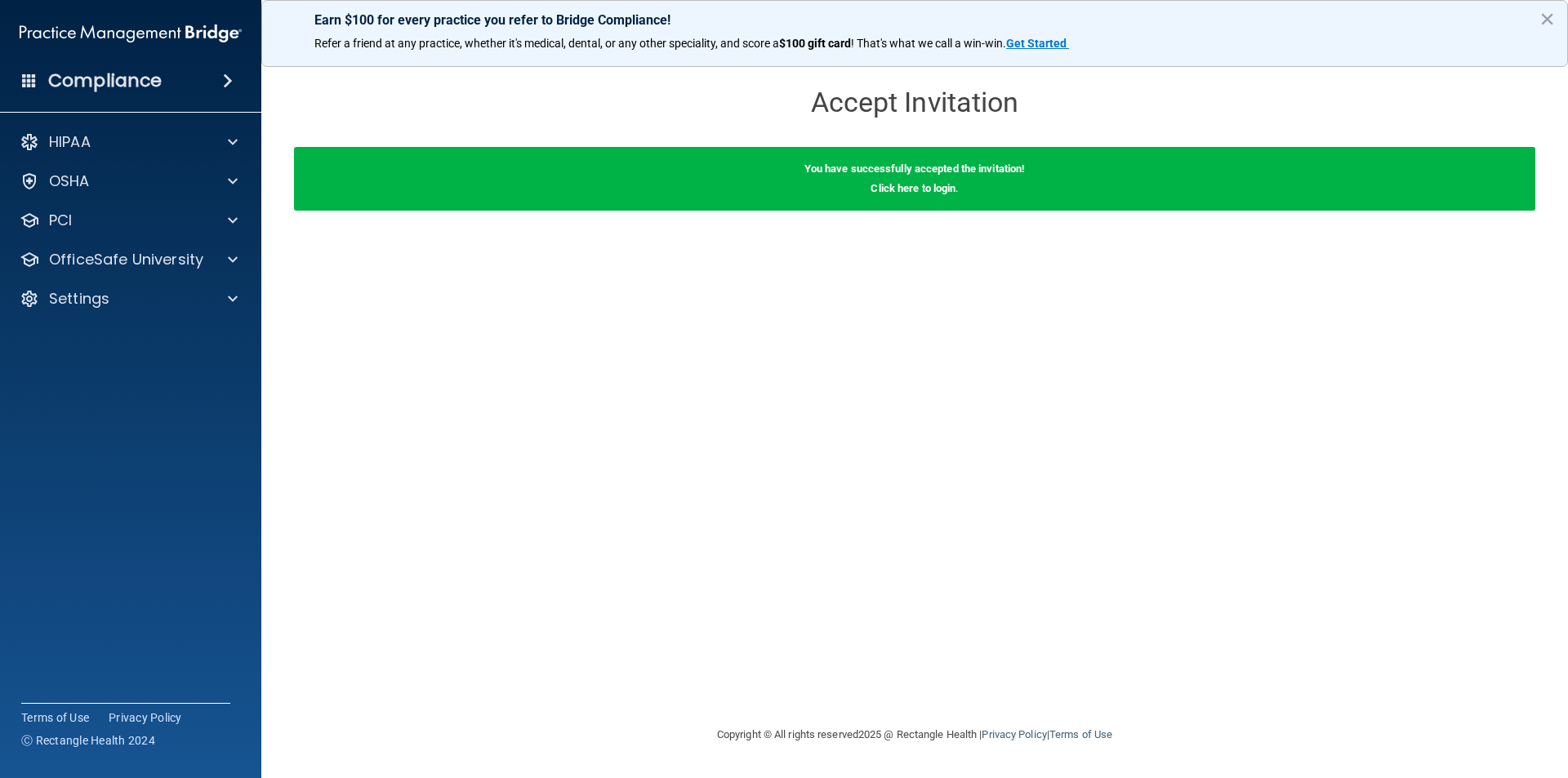
click at [932, 202] on div "You have successfully accepted the invitation! Click here to login ." at bounding box center [915, 178] width 1241 height 63
click at [918, 187] on link "Click here to login" at bounding box center [913, 188] width 85 height 12
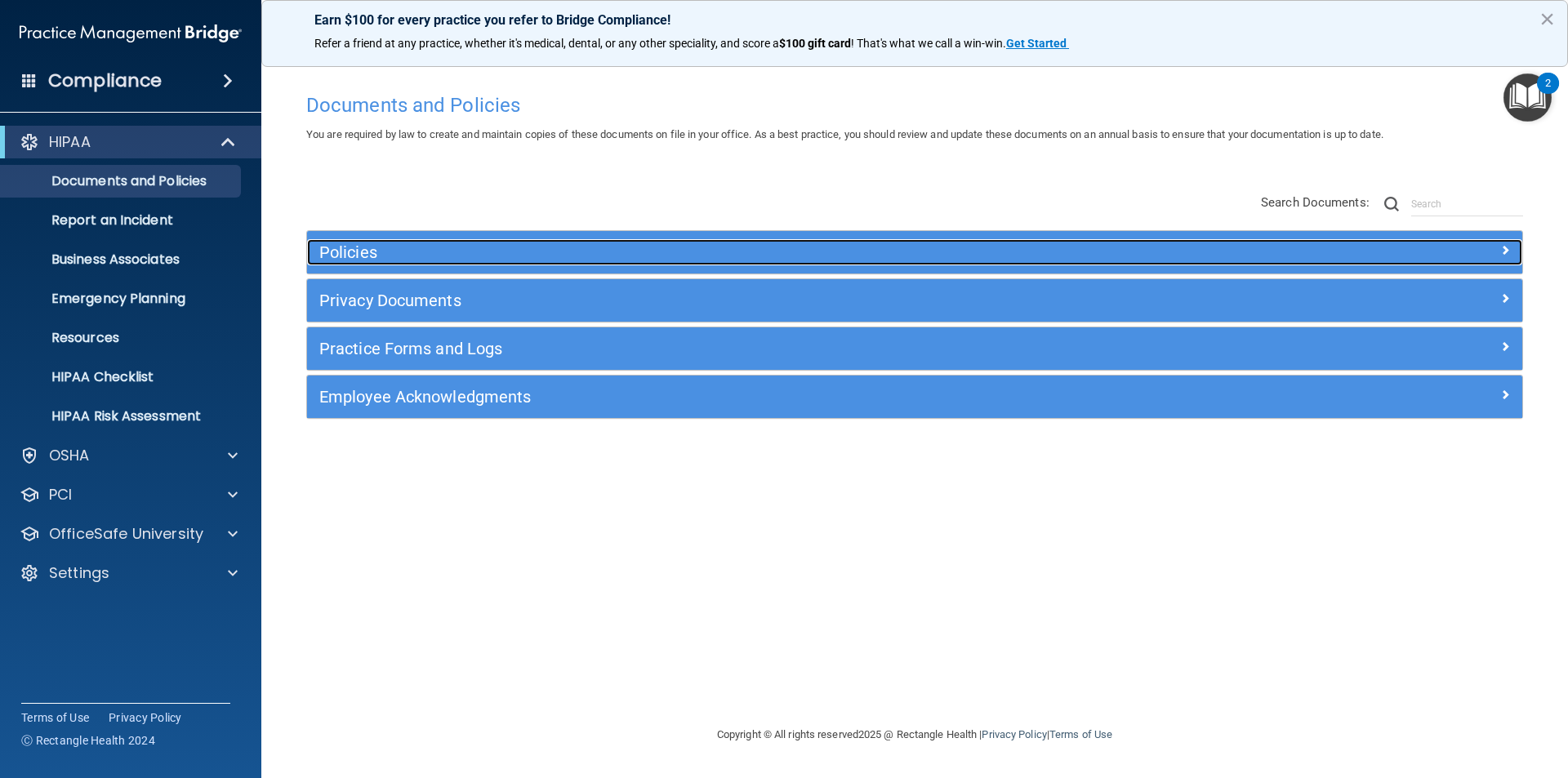
click at [1507, 247] on span at bounding box center [1506, 250] width 10 height 20
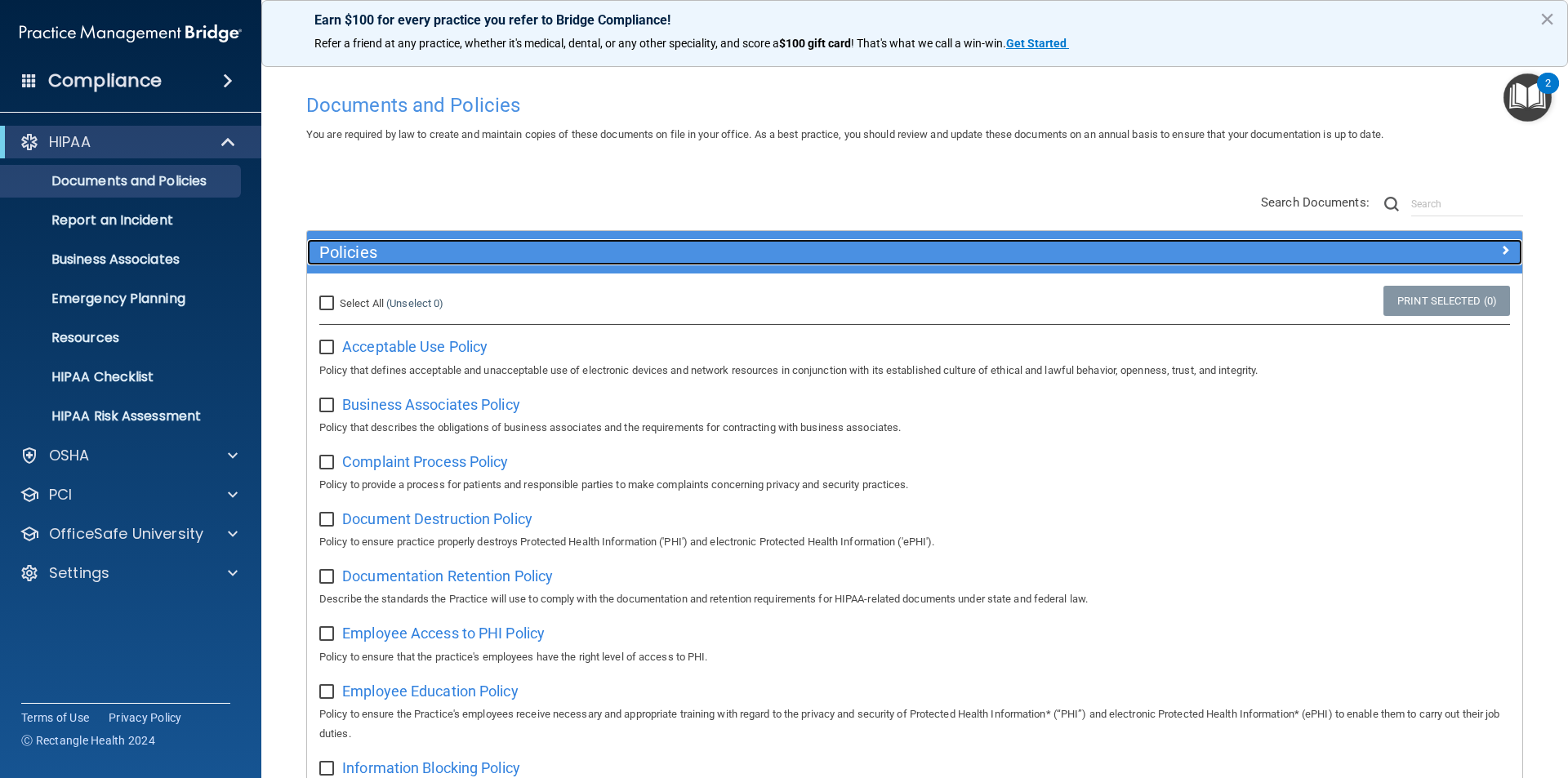
click at [1496, 239] on div at bounding box center [1371, 249] width 304 height 20
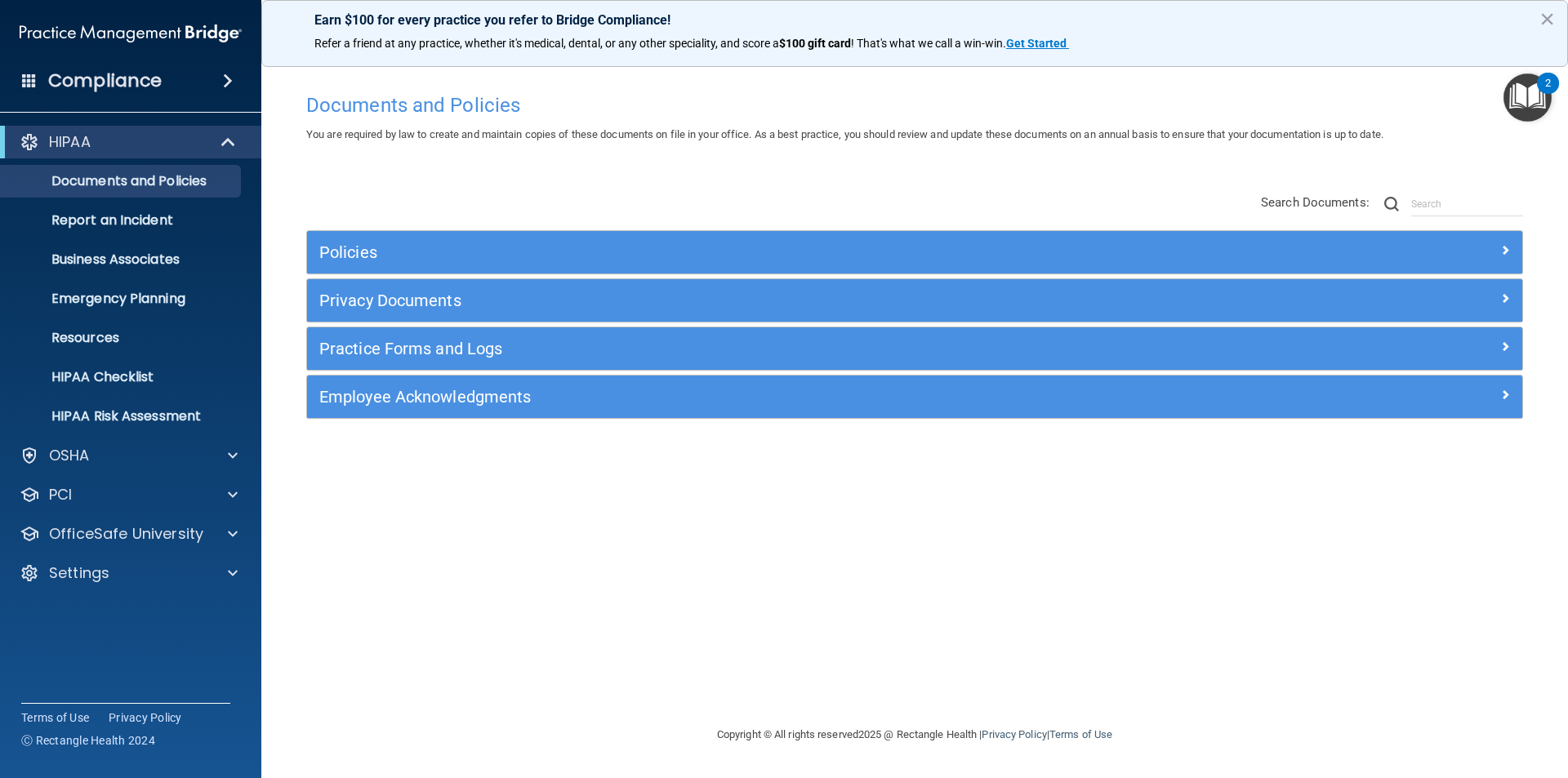
click at [1542, 96] on img "Open Resource Center, 2 new notifications" at bounding box center [1528, 97] width 48 height 48
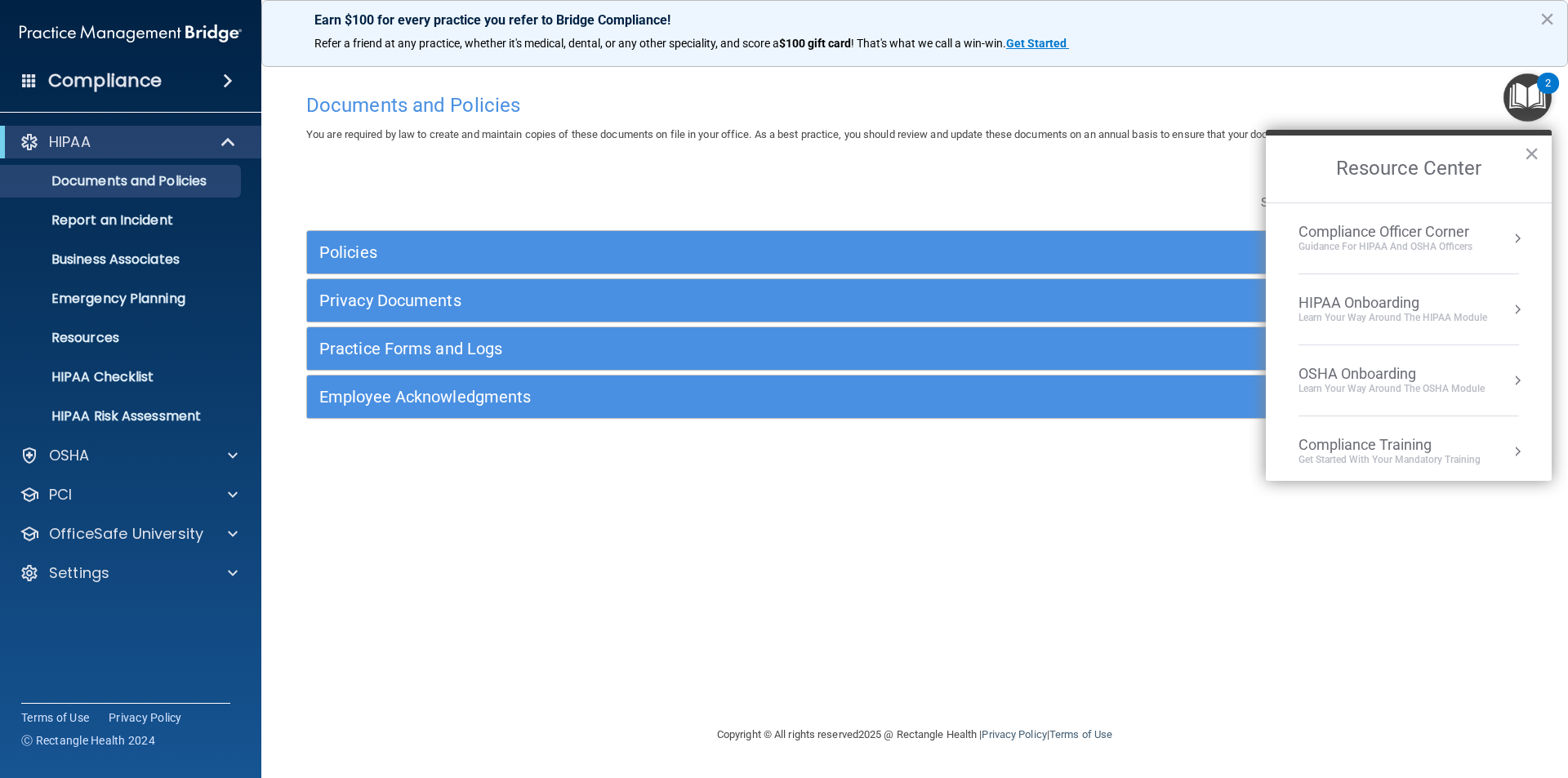
click at [1380, 232] on div "Compliance Officer Corner" at bounding box center [1386, 232] width 174 height 18
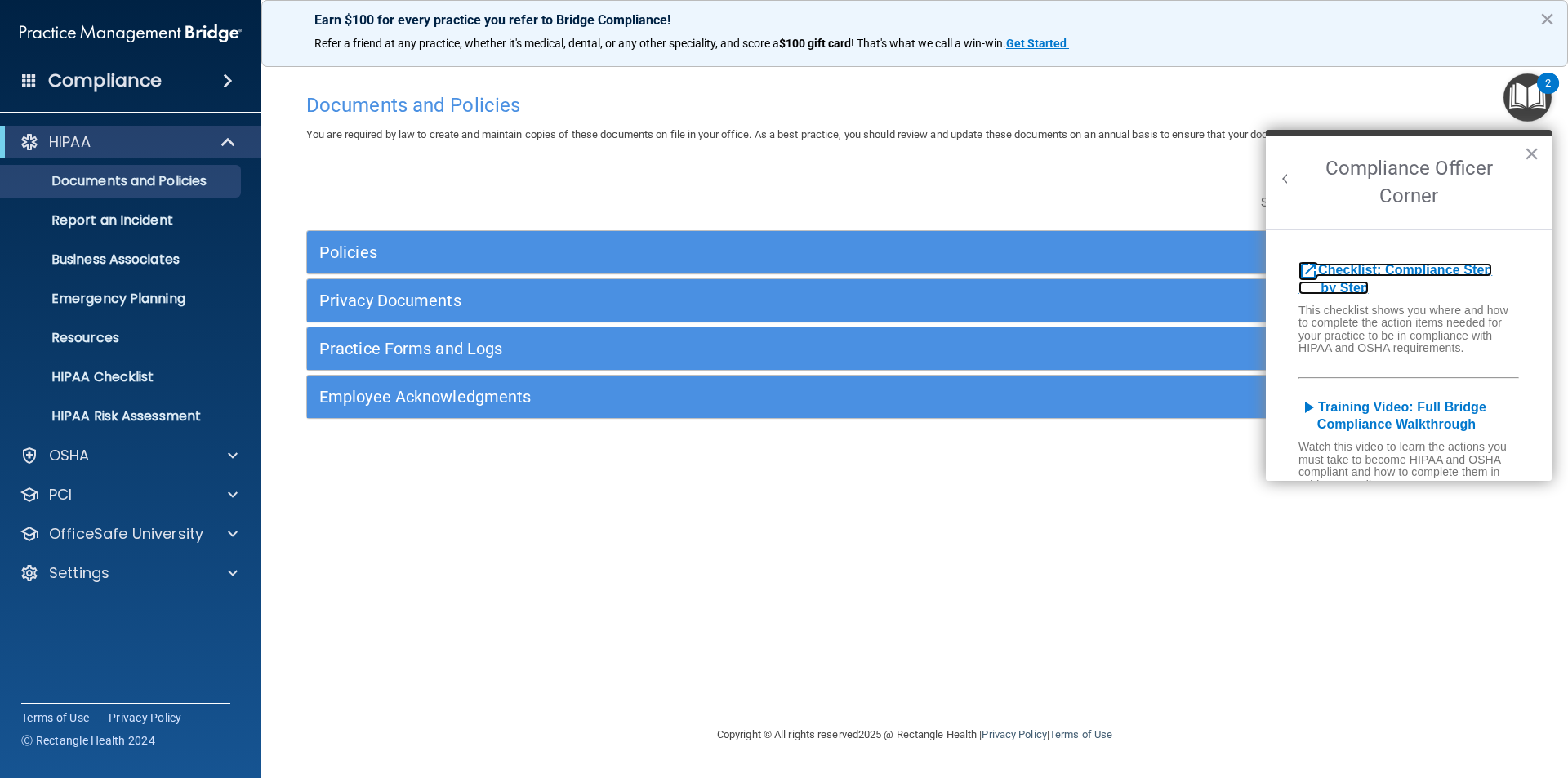
click at [1391, 268] on b "Checklist: Compliance Step by Step" at bounding box center [1396, 279] width 193 height 32
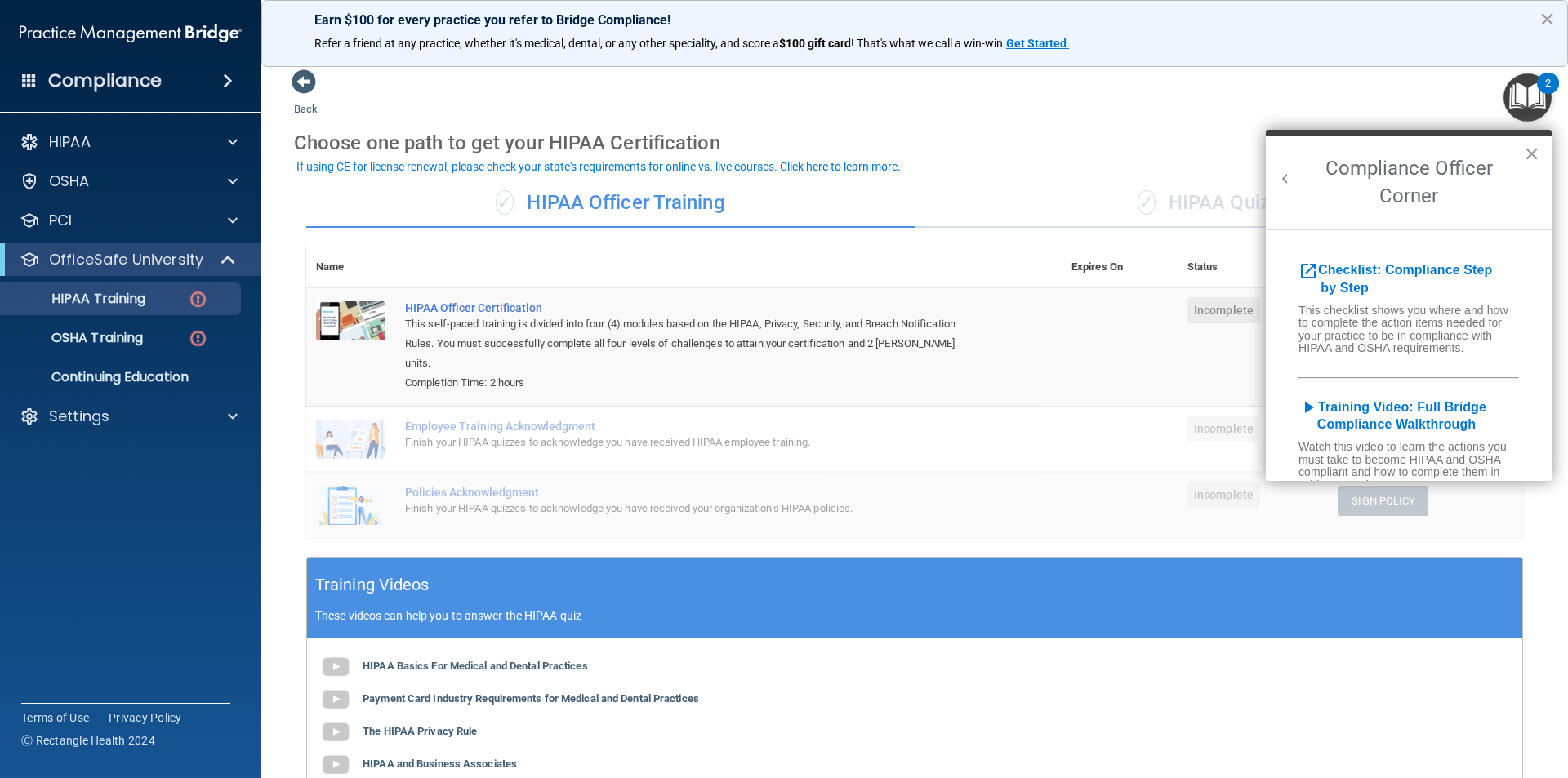
click at [999, 406] on td "Employee Training Acknowledgment Finish your HIPAA quizzes to acknowledge you h…" at bounding box center [728, 438] width 667 height 66
click at [1011, 277] on th at bounding box center [728, 267] width 667 height 40
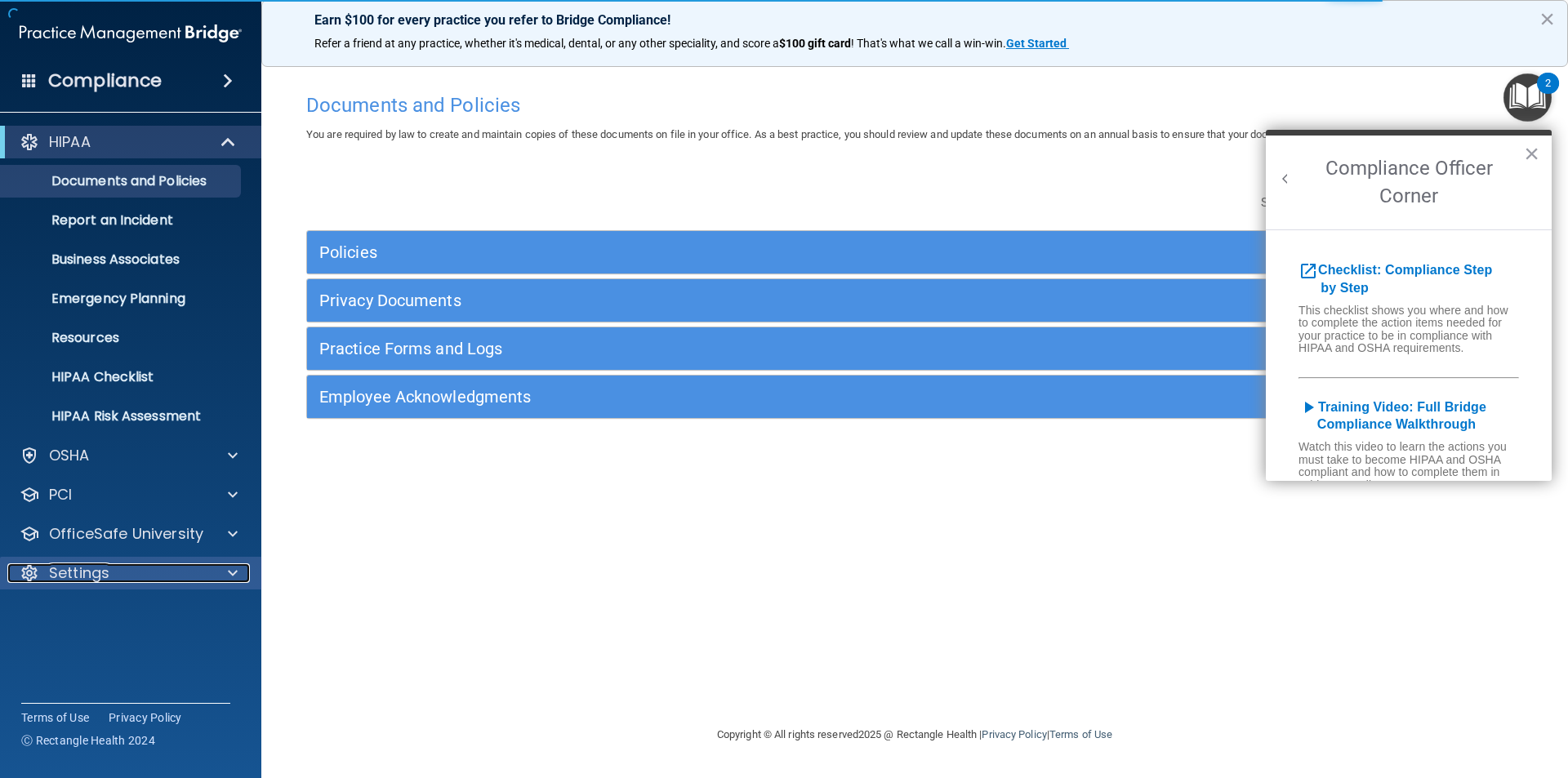
click at [164, 577] on div "Settings" at bounding box center [108, 573] width 202 height 20
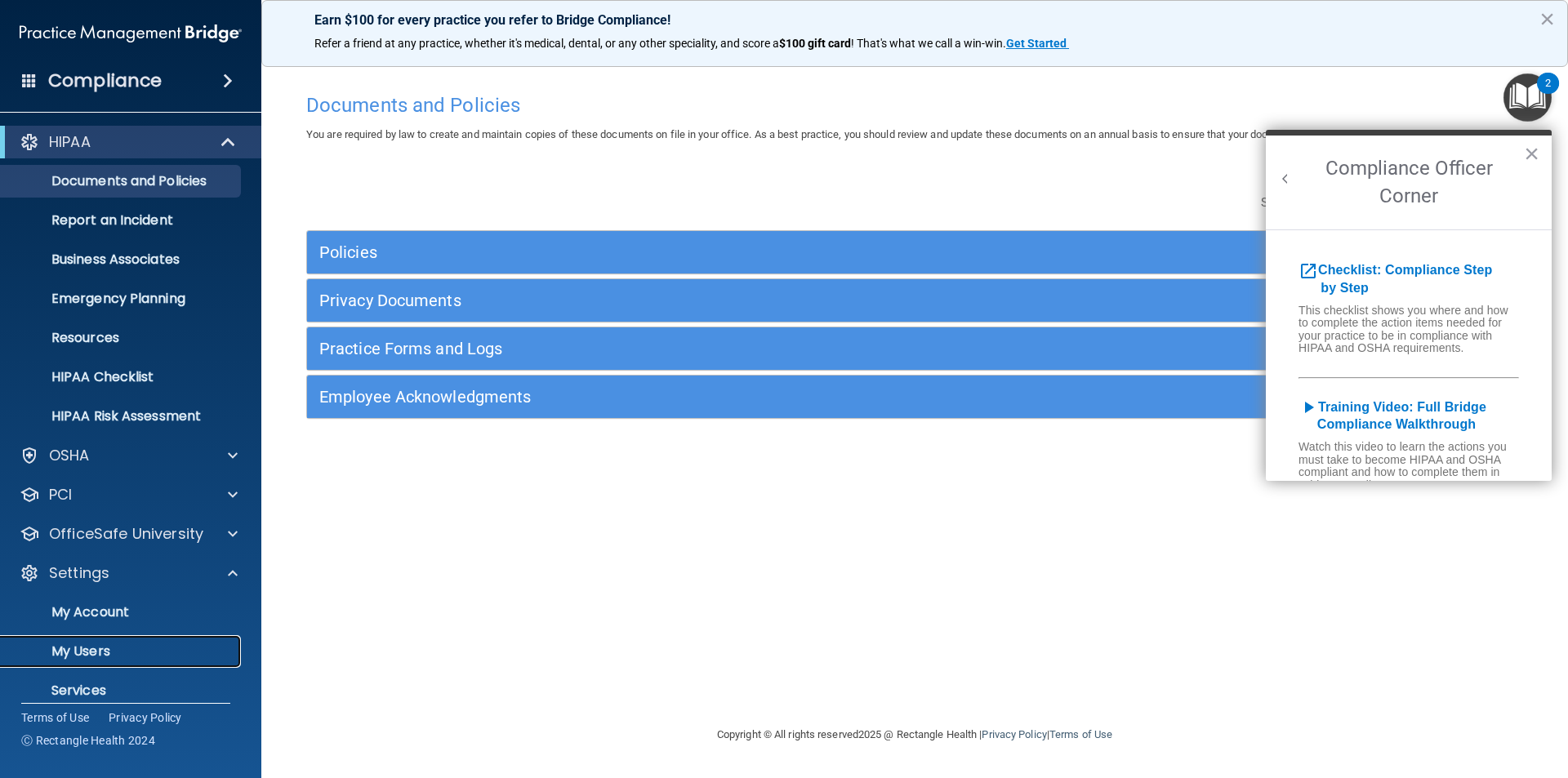
click at [106, 647] on p "My Users" at bounding box center [122, 651] width 223 height 17
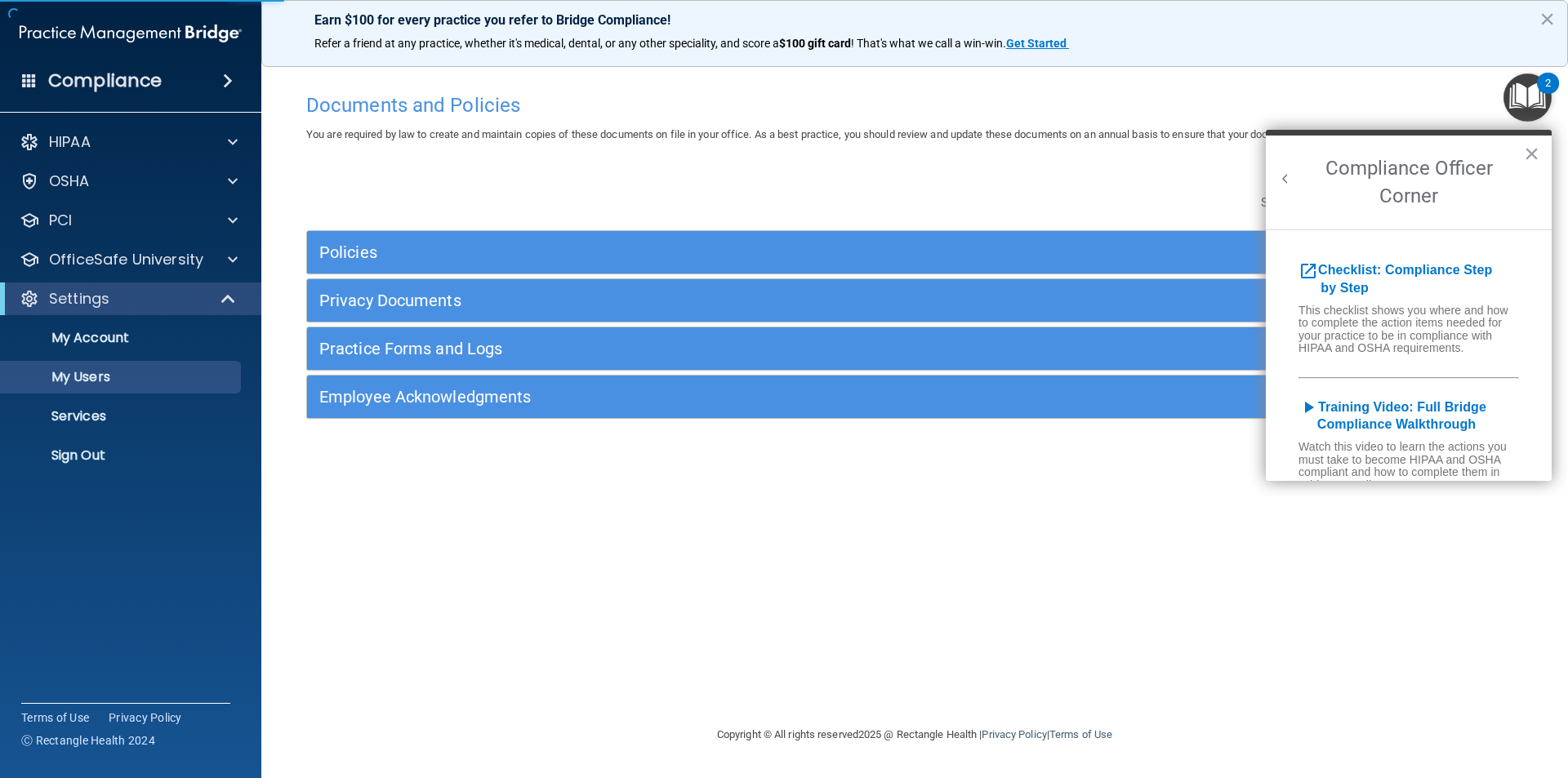
select select "20"
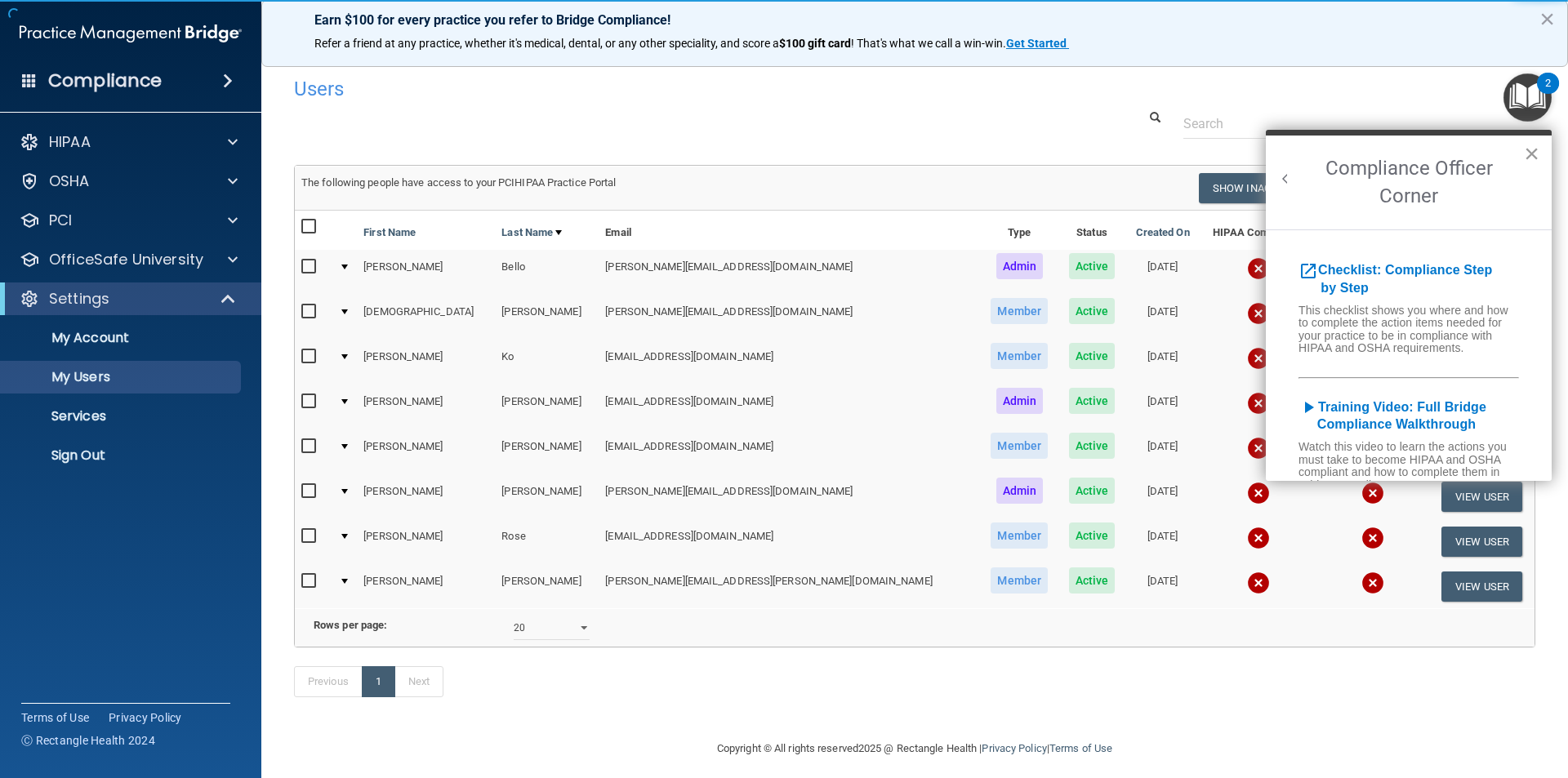
click at [1525, 156] on button "×" at bounding box center [1531, 153] width 16 height 26
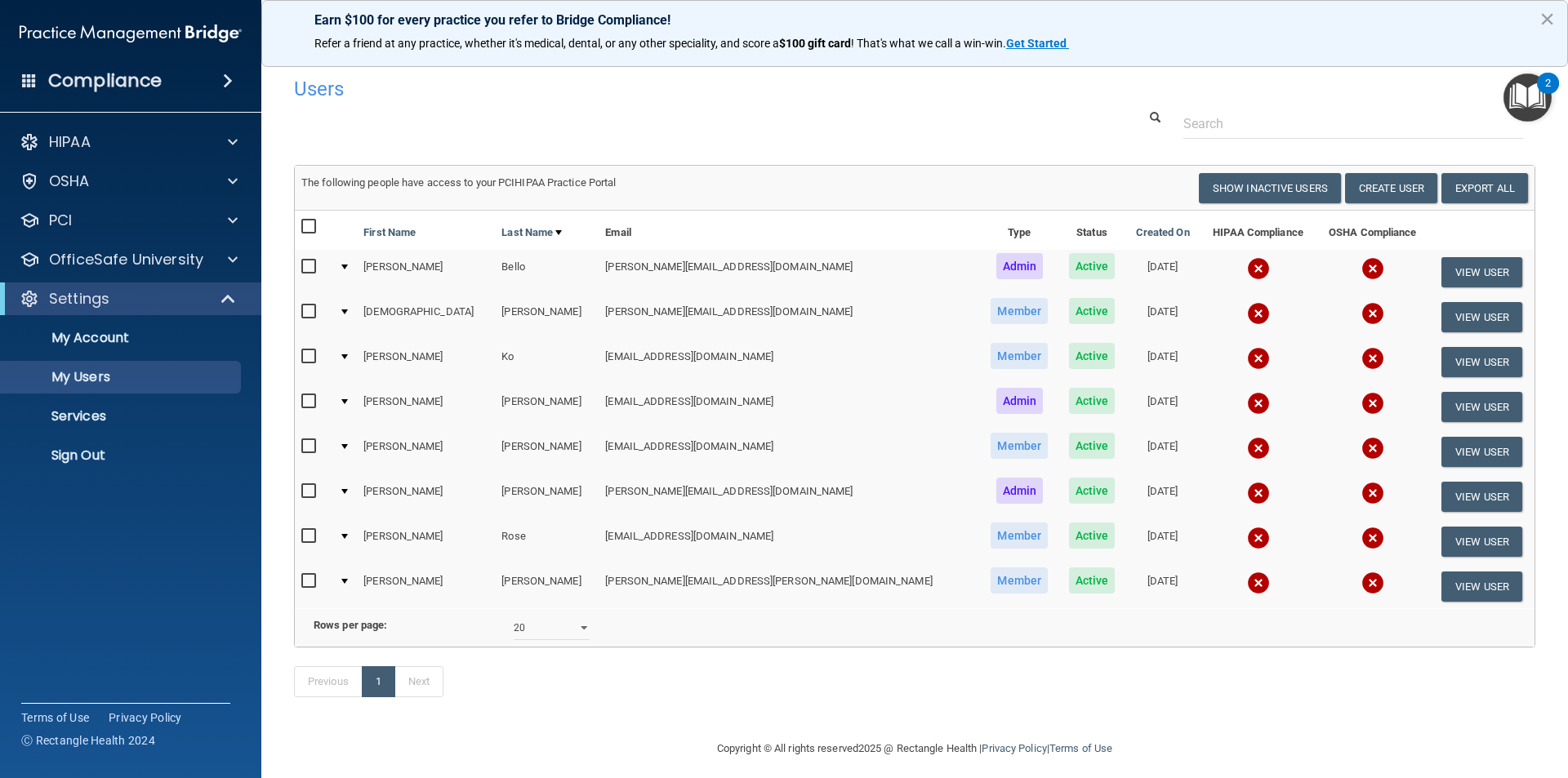
click at [303, 264] on input "checkbox" at bounding box center [311, 267] width 19 height 13
checkbox input "true"
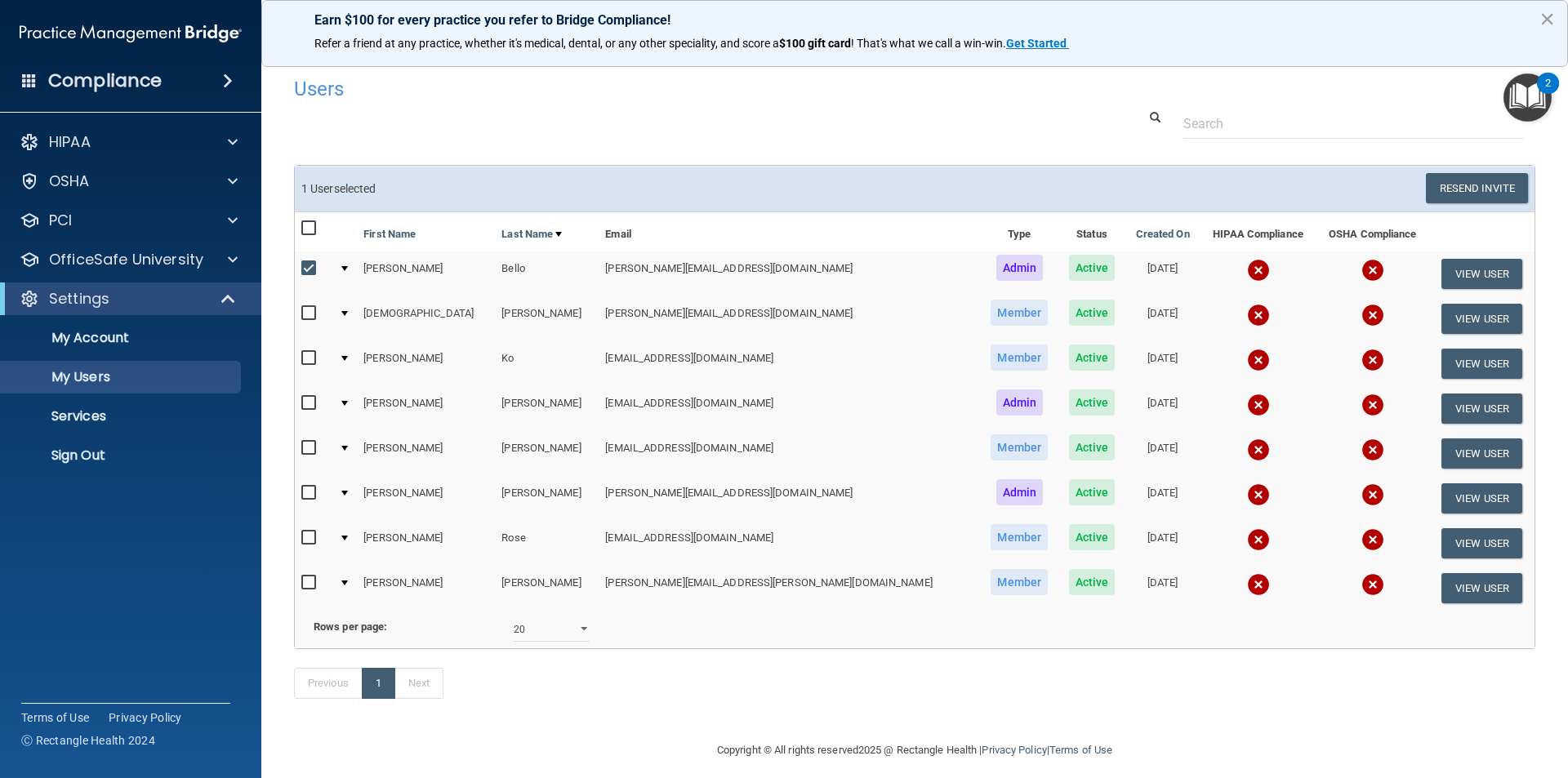
click at [308, 316] on input "checkbox" at bounding box center [311, 314] width 19 height 13
checkbox input "true"
click at [307, 355] on input "checkbox" at bounding box center [311, 359] width 19 height 13
checkbox input "true"
click at [307, 406] on input "checkbox" at bounding box center [311, 403] width 19 height 13
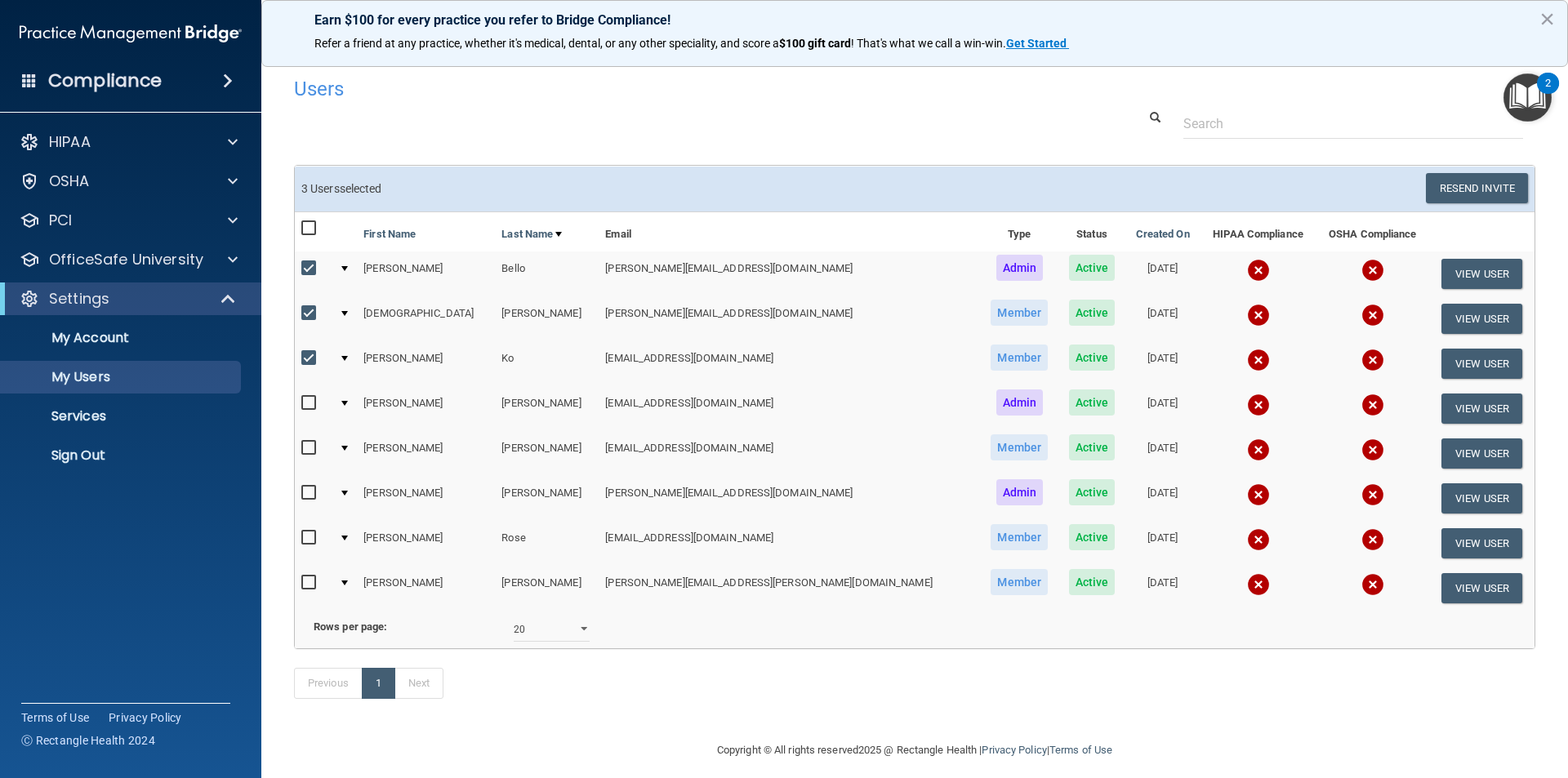
checkbox input "true"
click at [313, 446] on input "checkbox" at bounding box center [311, 448] width 19 height 13
checkbox input "true"
click at [310, 541] on input "checkbox" at bounding box center [311, 538] width 19 height 13
checkbox input "true"
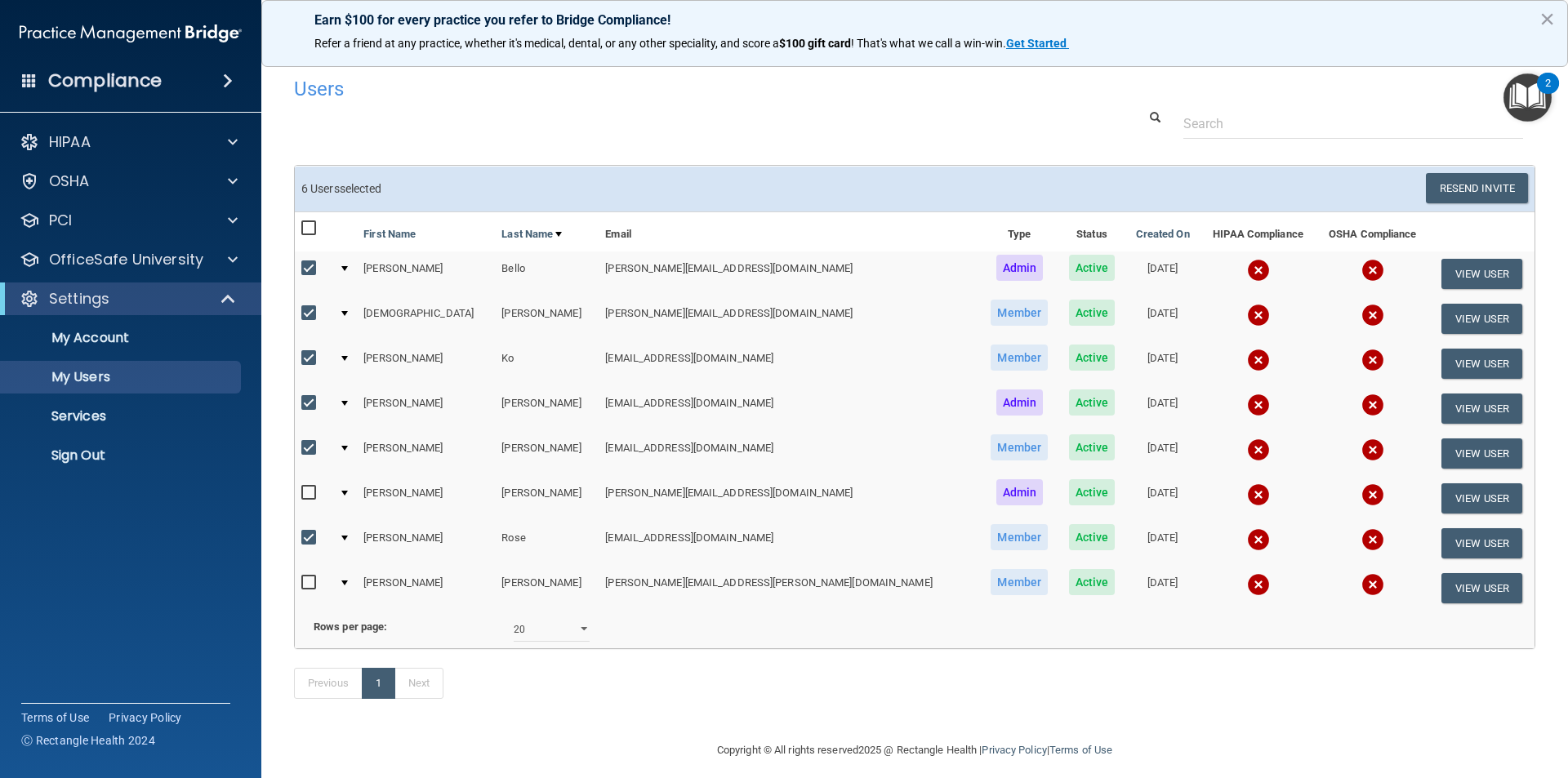
click at [308, 586] on input "checkbox" at bounding box center [311, 583] width 19 height 13
checkbox input "true"
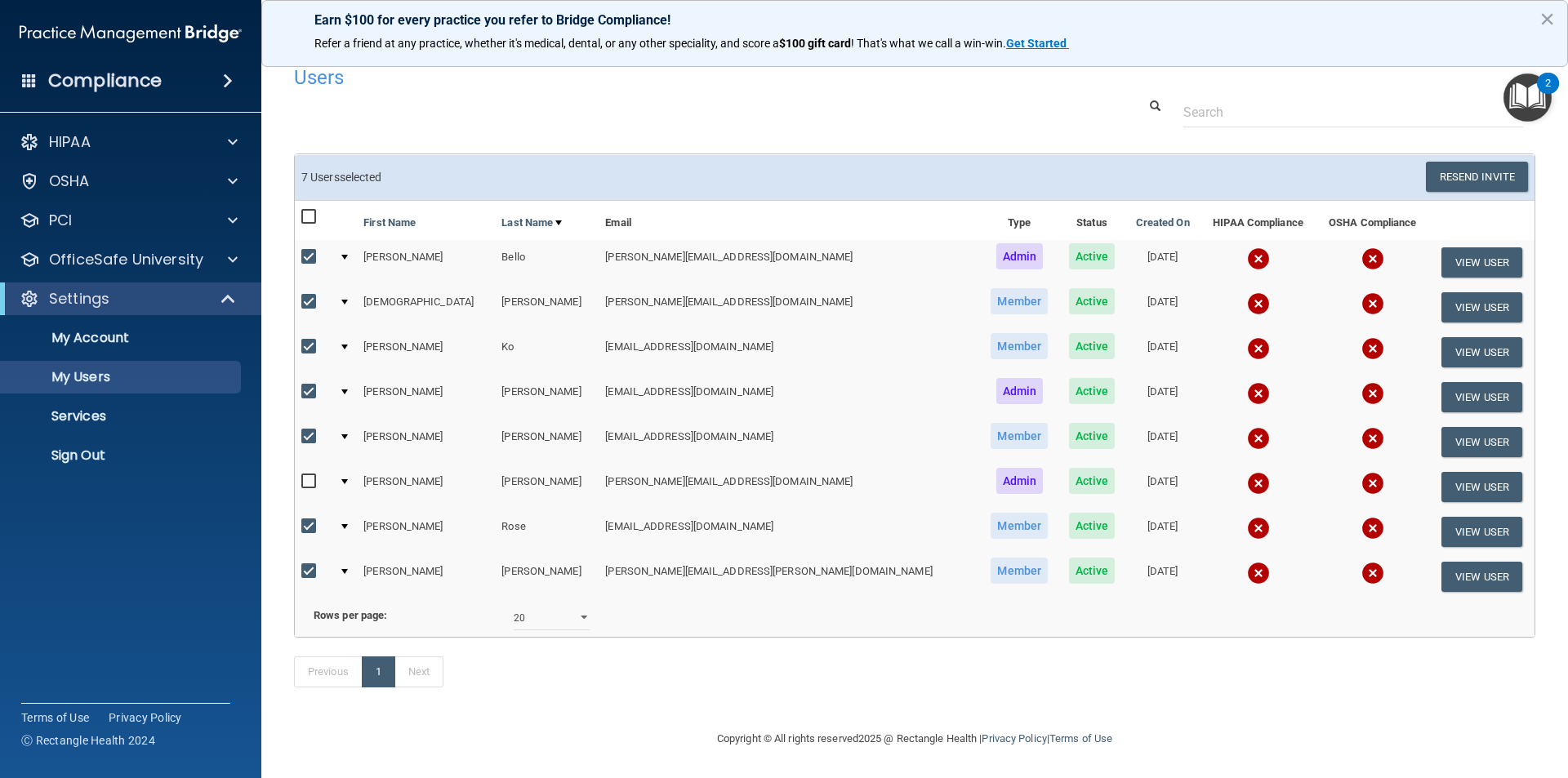
scroll to position [36, 0]
click at [1464, 162] on button "Resend Invite" at bounding box center [1477, 177] width 102 height 30
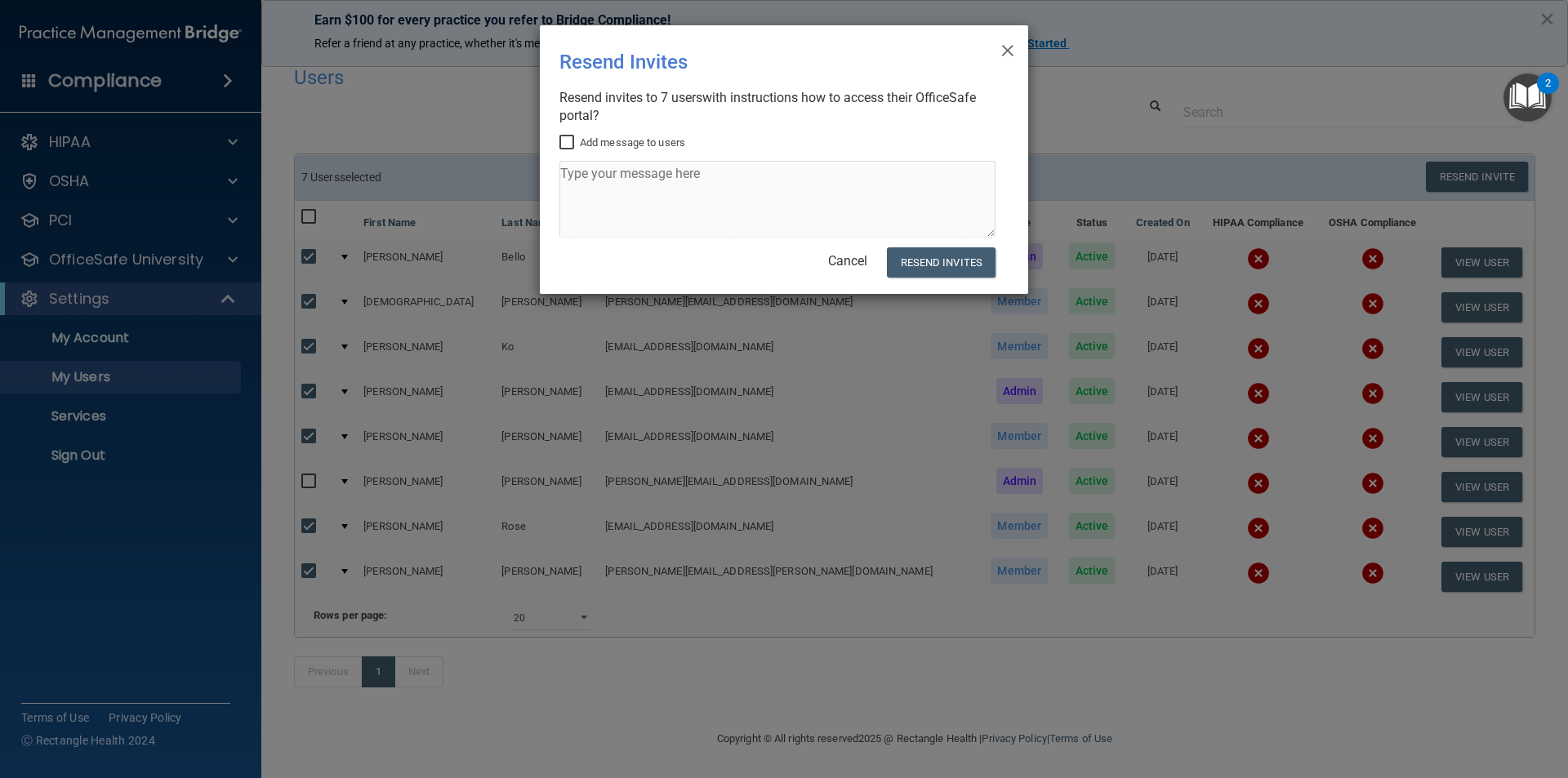
click at [570, 137] on input "Add message to users" at bounding box center [569, 143] width 19 height 13
checkbox input "true"
click at [602, 170] on textarea at bounding box center [777, 199] width 436 height 77
click at [604, 172] on textarea at bounding box center [777, 199] width 436 height 77
click at [610, 179] on textarea at bounding box center [777, 199] width 436 height 77
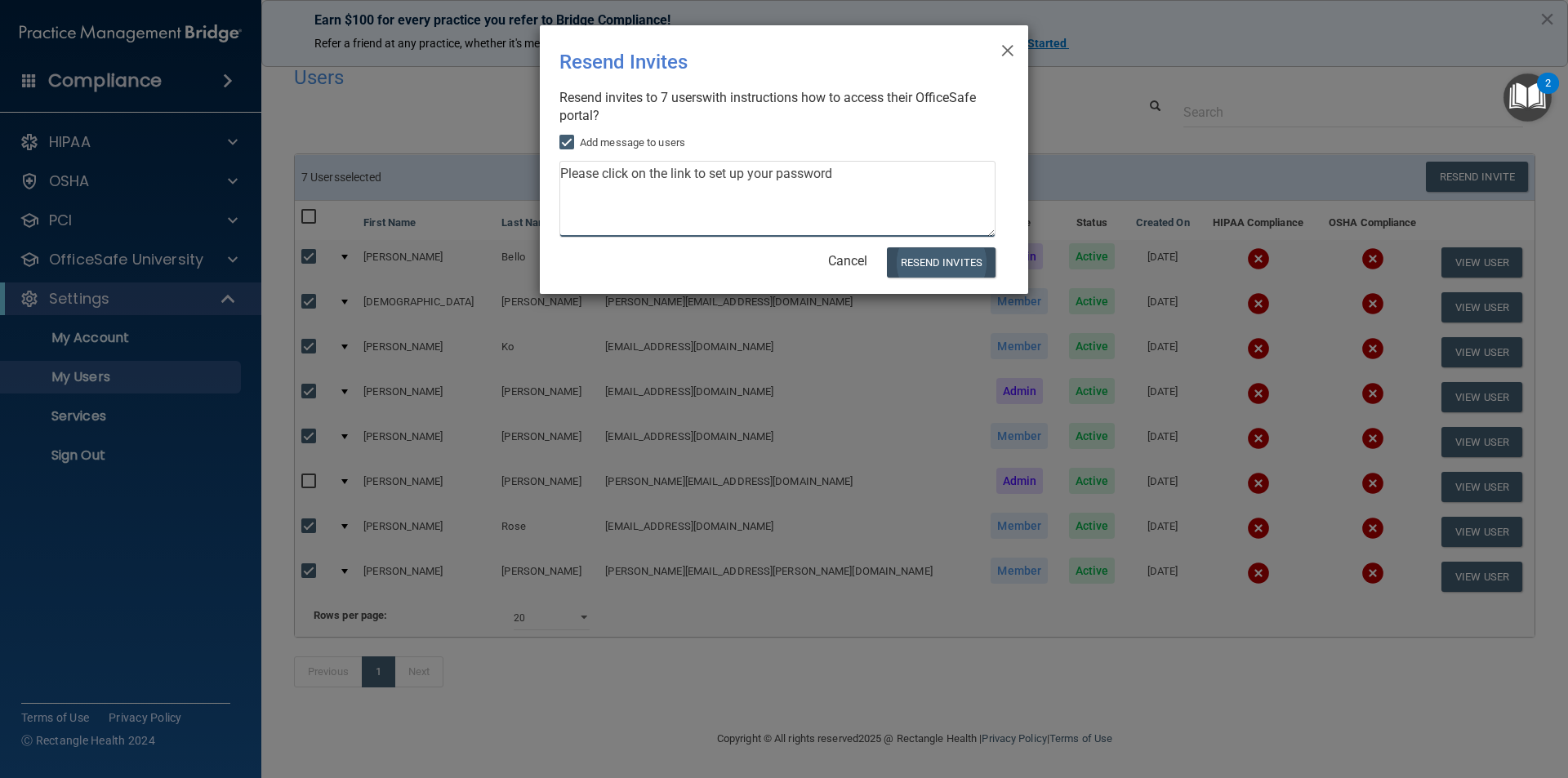
type textarea "Please click on the link to set up your password"
click at [914, 266] on button "Resend Invites" at bounding box center [941, 262] width 108 height 30
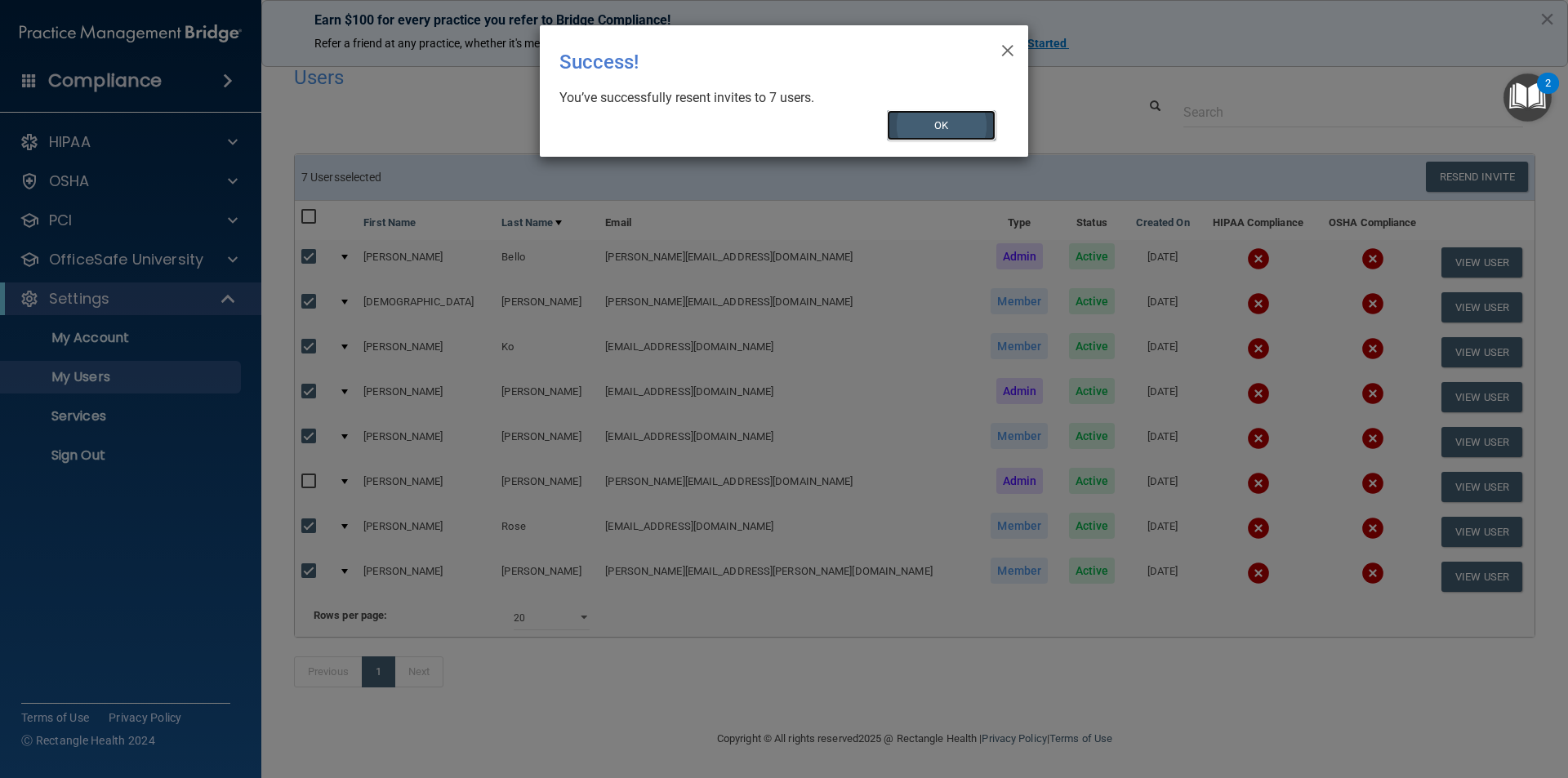
click at [959, 134] on button "OK" at bounding box center [941, 125] width 109 height 30
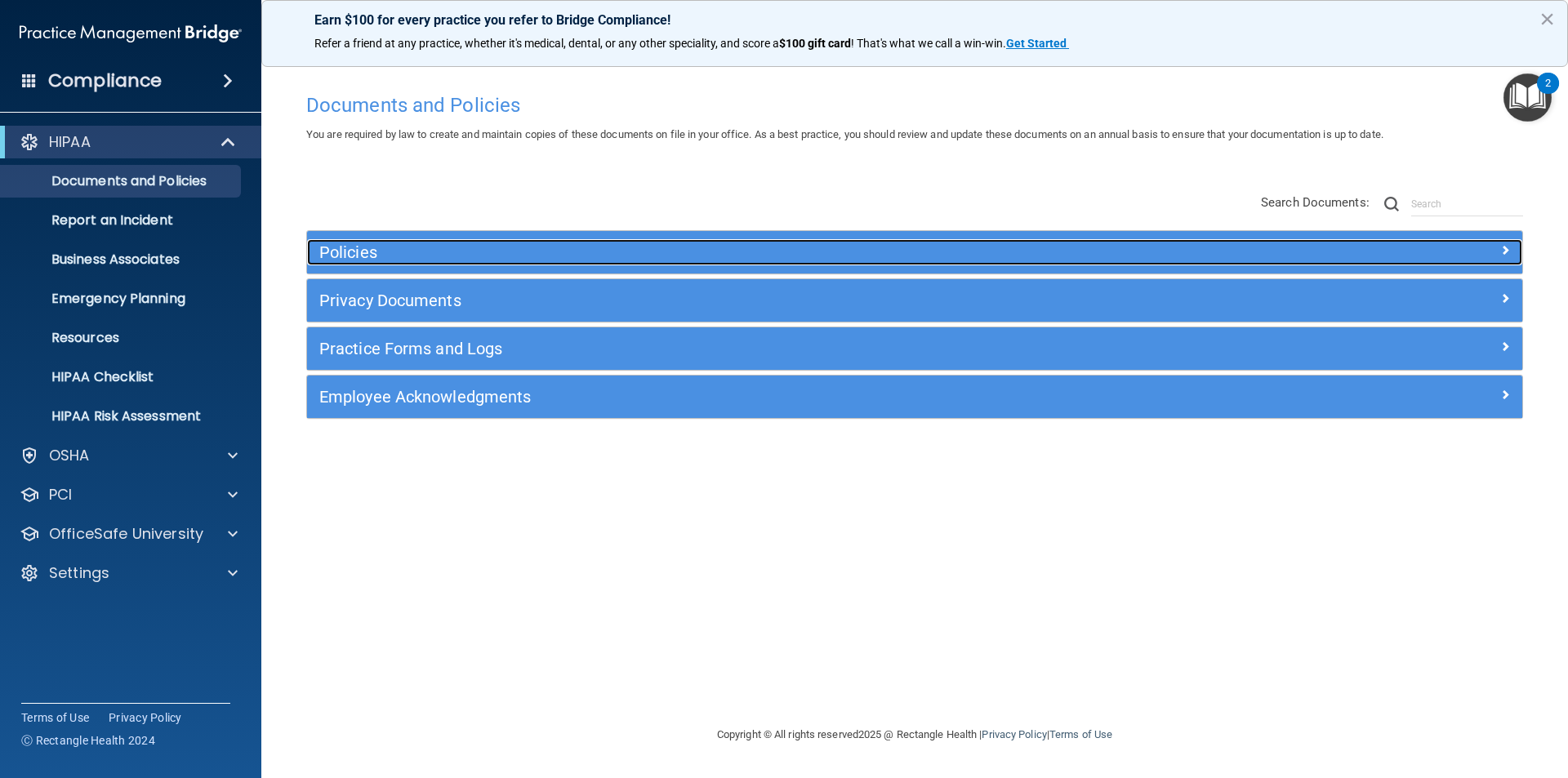
click at [1502, 242] on span at bounding box center [1506, 250] width 10 height 20
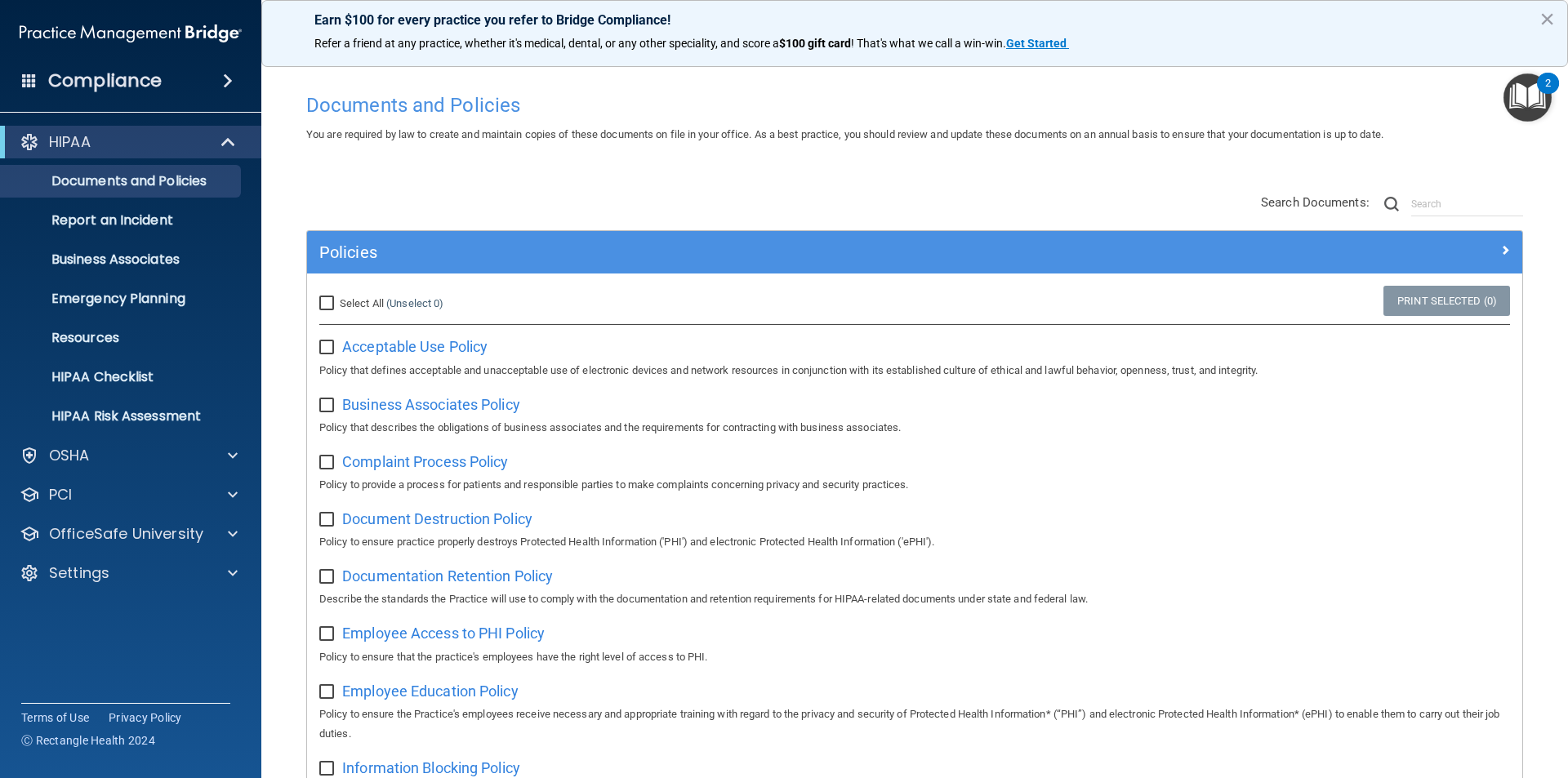
click at [1536, 119] on img "Open Resource Center, 2 new notifications" at bounding box center [1528, 97] width 48 height 48
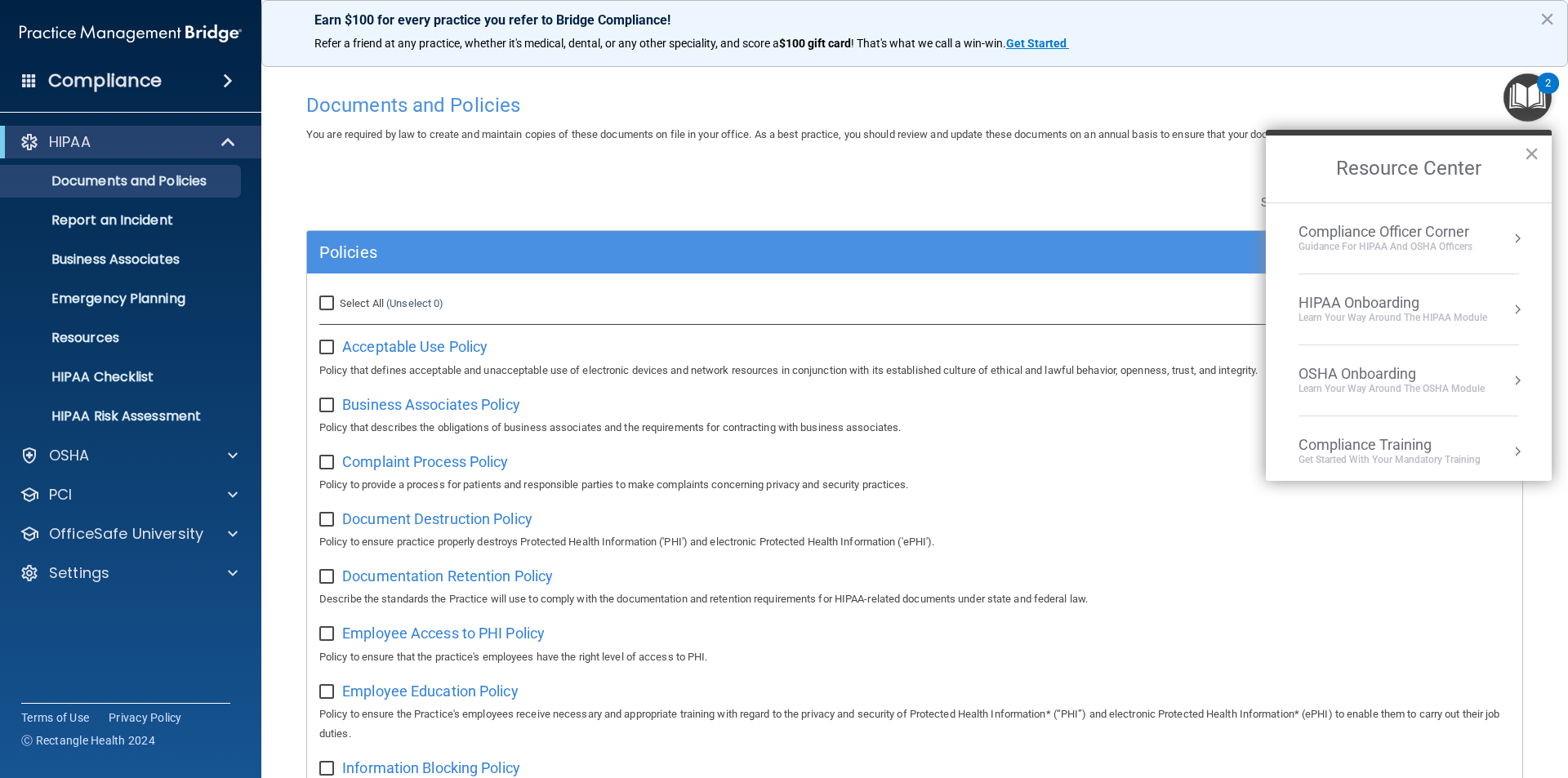
click at [1375, 226] on div "Compliance Officer Corner" at bounding box center [1386, 232] width 174 height 18
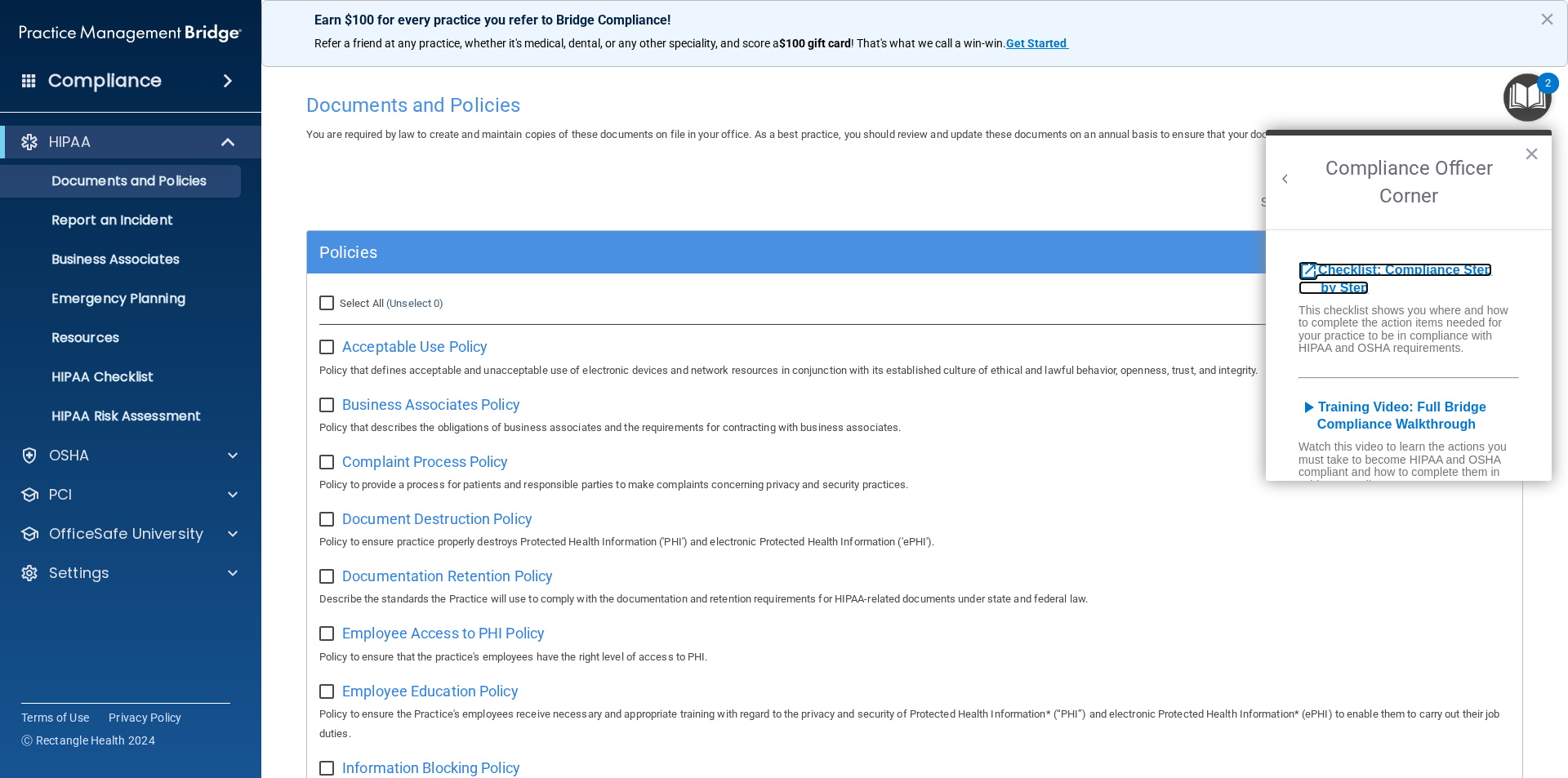
click at [1377, 270] on b "Checklist: Compliance Step by Step" at bounding box center [1396, 279] width 193 height 32
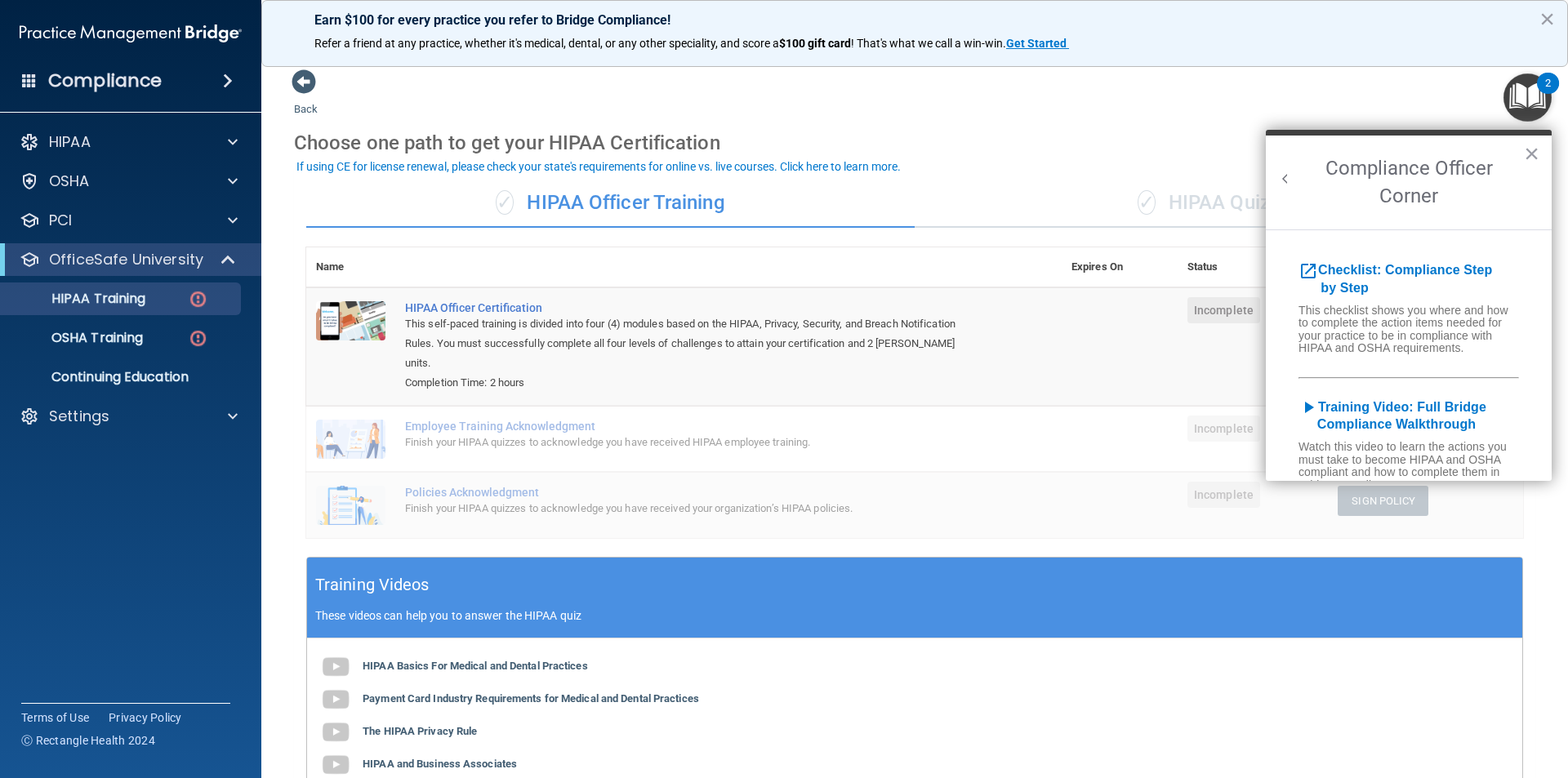
click at [931, 103] on div "Back Choose one path to get your HIPAA Certification ✓ HIPAA Officer Training ✓…" at bounding box center [915, 533] width 1241 height 930
click at [1543, 146] on h2 "Compliance Officer Corner" at bounding box center [1408, 182] width 286 height 94
click at [1538, 150] on button "×" at bounding box center [1531, 153] width 16 height 26
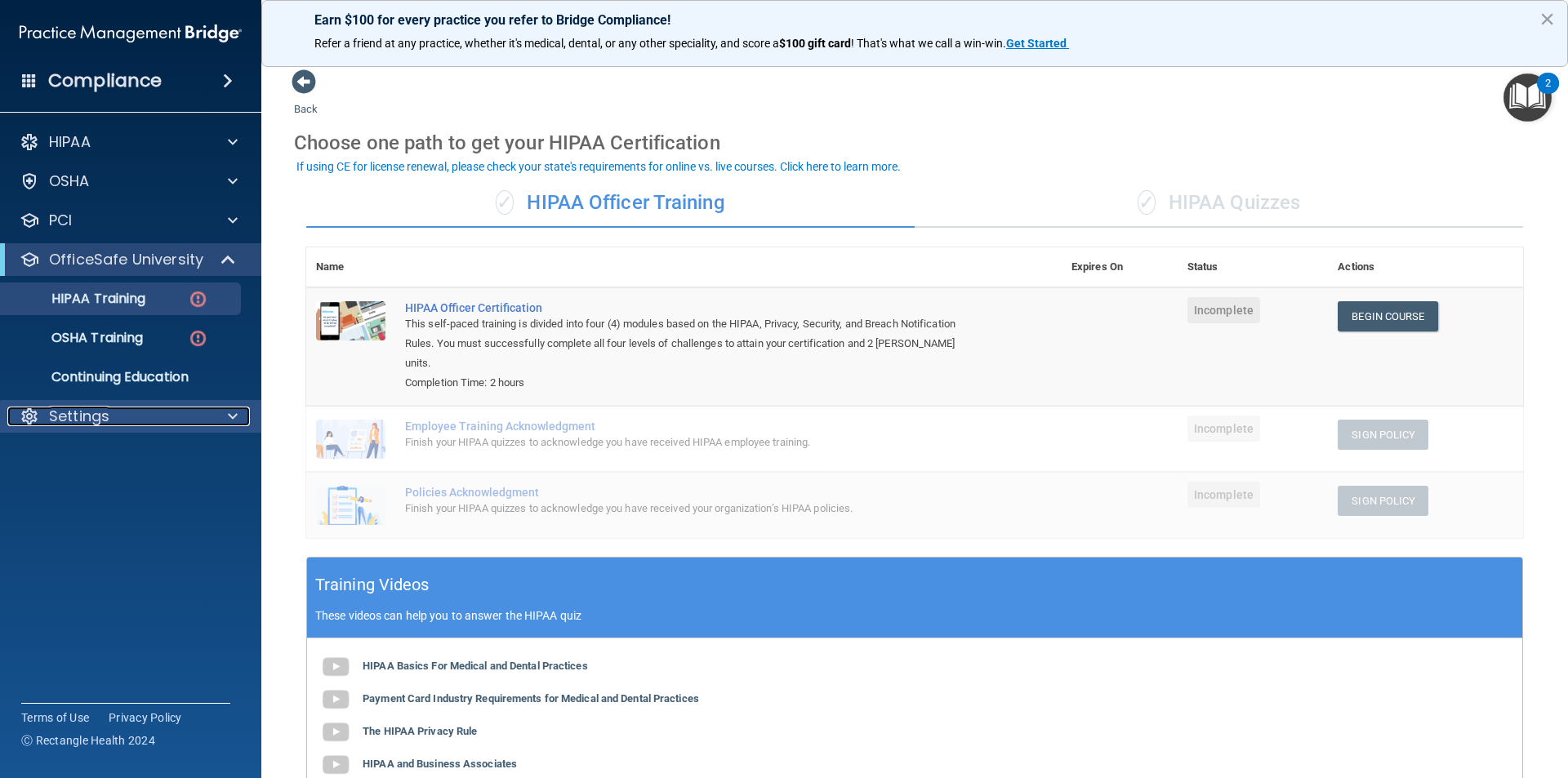
click at [125, 412] on div "Settings" at bounding box center [108, 416] width 202 height 20
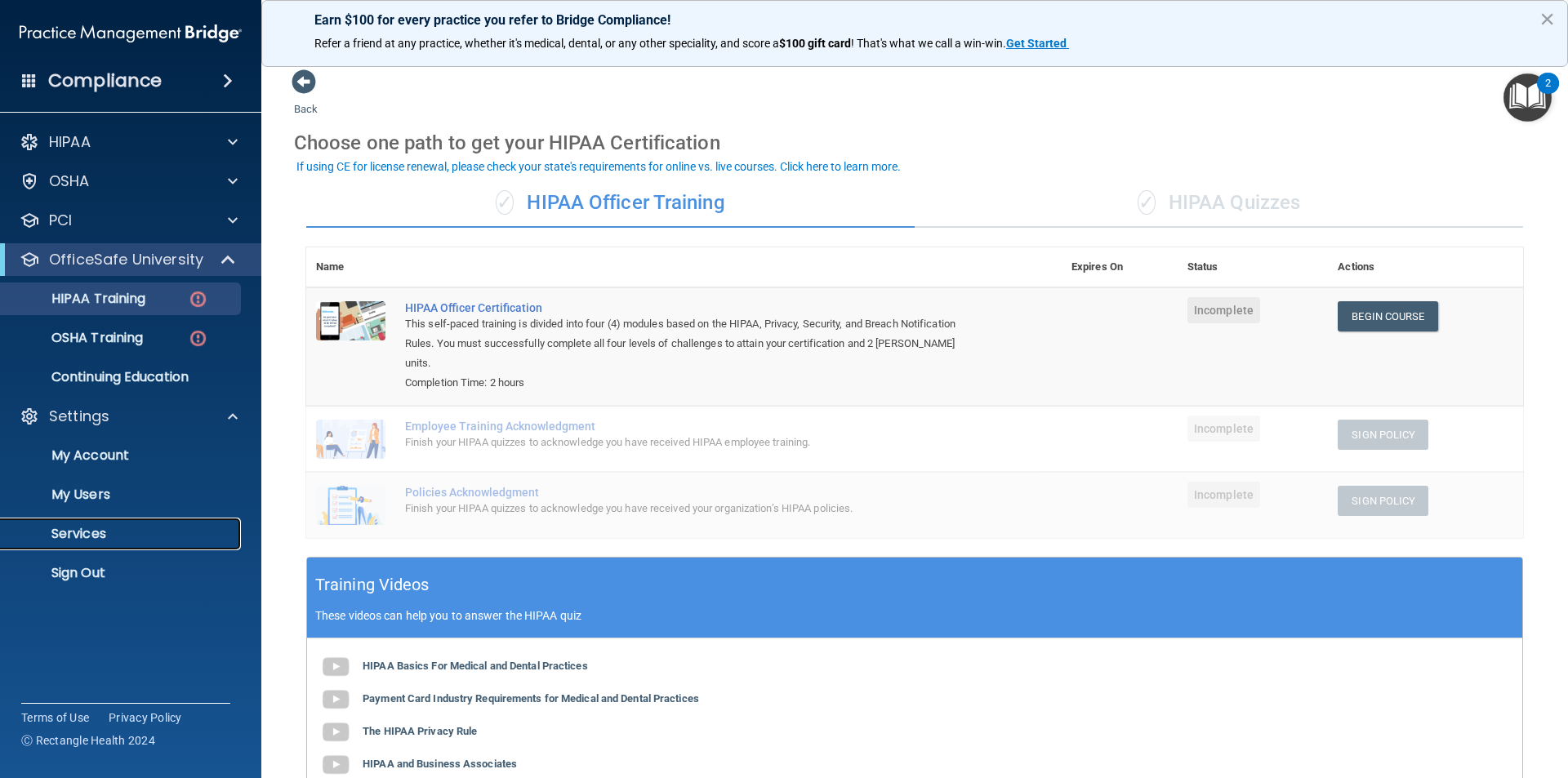
click at [98, 539] on p "Services" at bounding box center [122, 534] width 223 height 17
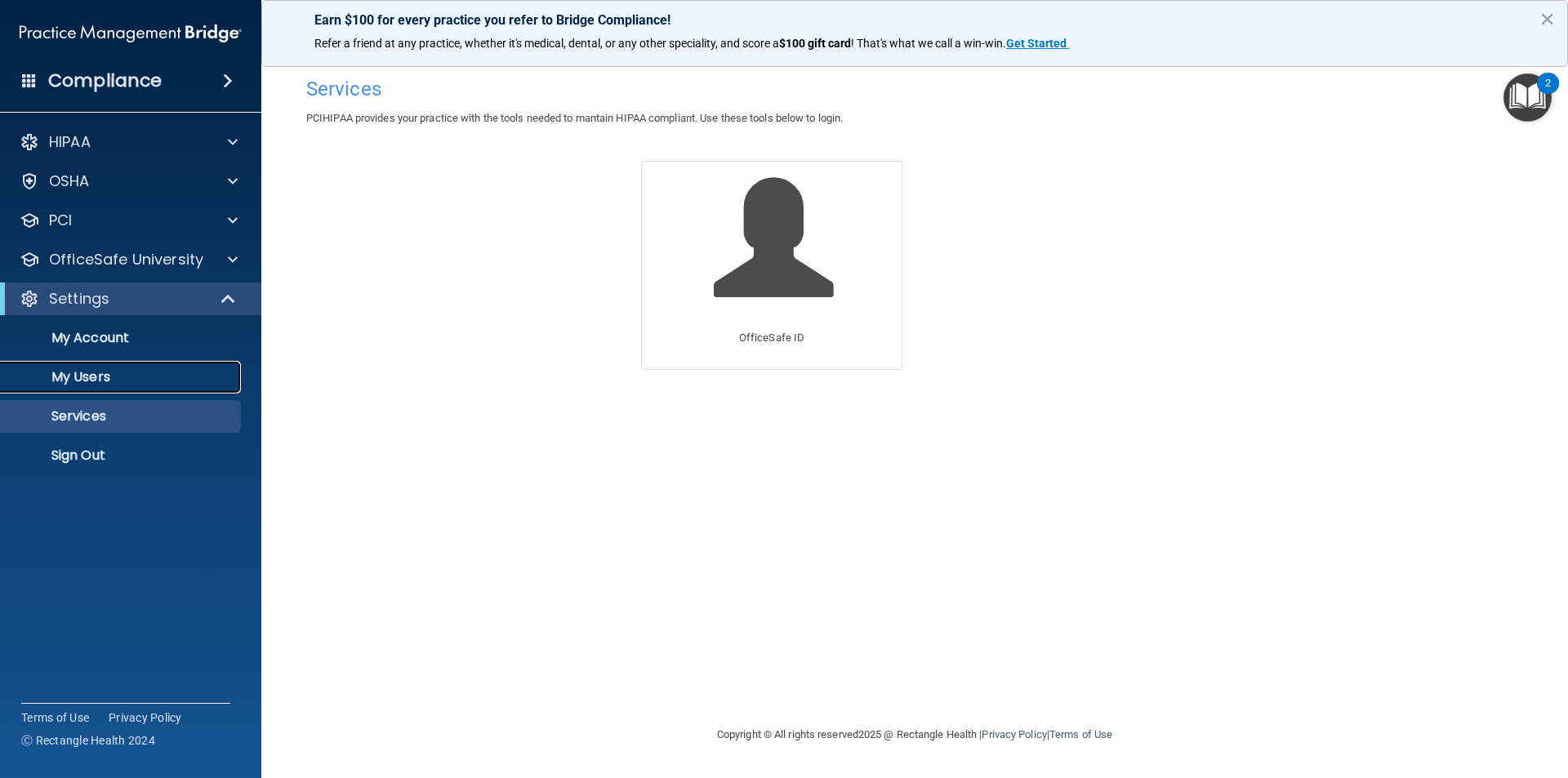
click at [87, 377] on p "My Users" at bounding box center [122, 377] width 223 height 17
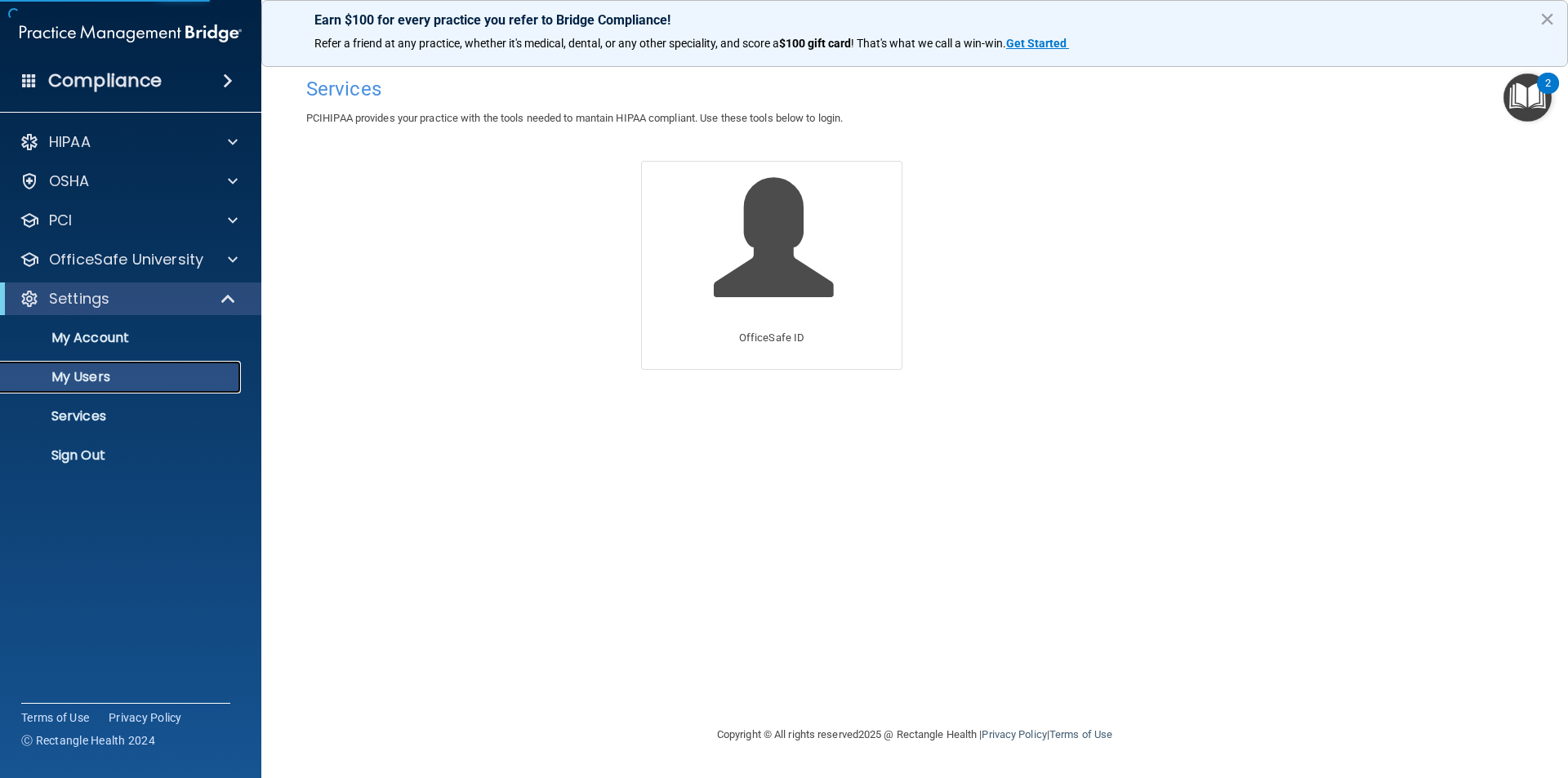
select select "20"
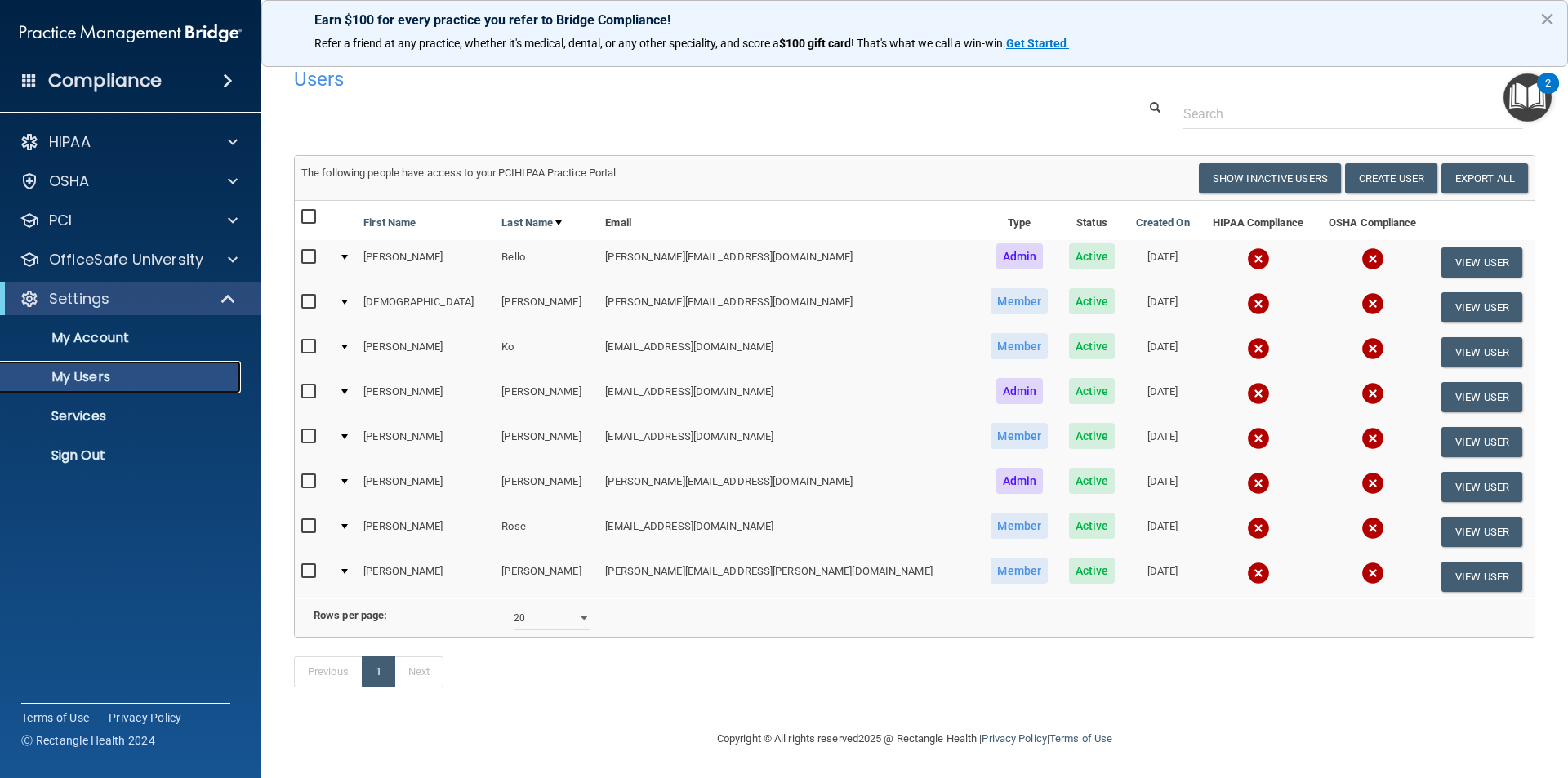
scroll to position [34, 0]
